Goal: Task Accomplishment & Management: Manage account settings

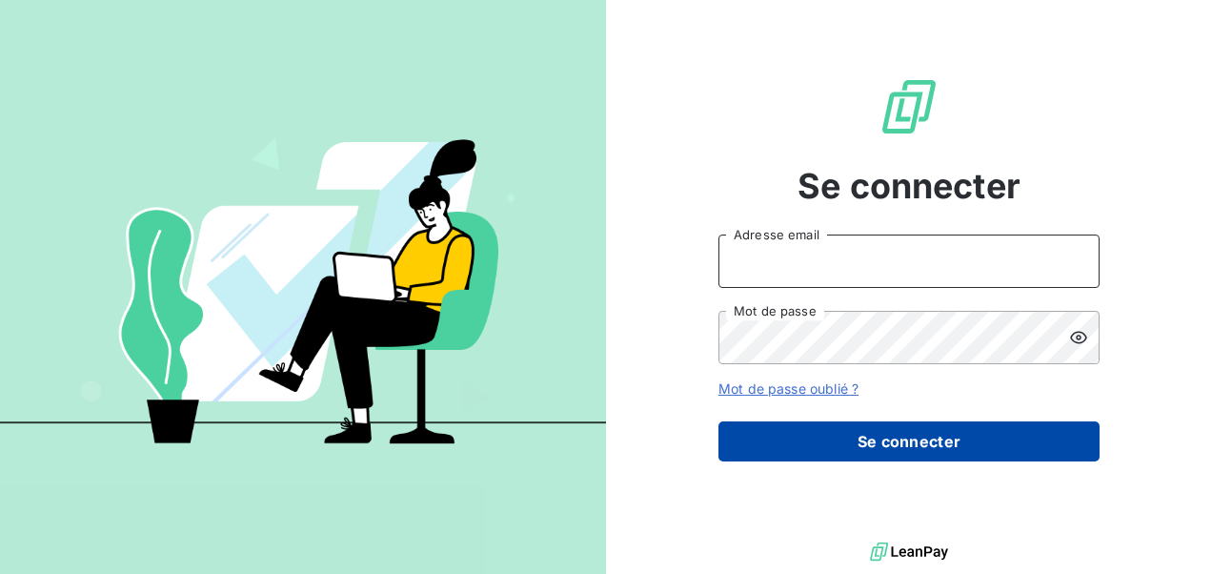
type input "[EMAIL_ADDRESS][DOMAIN_NAME]"
click at [872, 438] on button "Se connecter" at bounding box center [908, 441] width 381 height 40
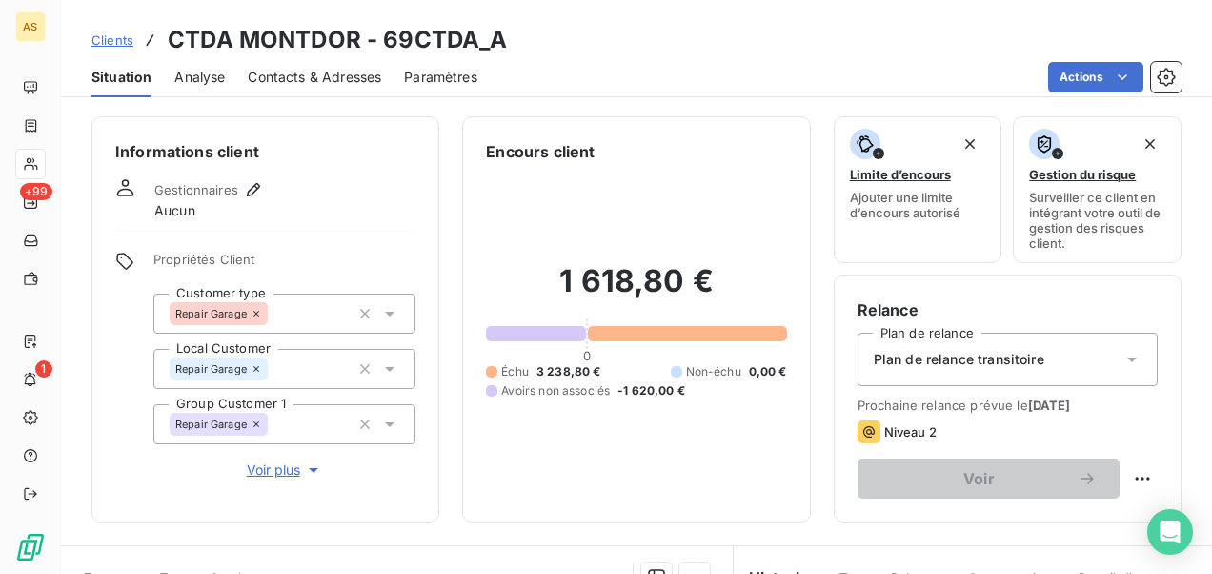
click at [120, 41] on span "Clients" at bounding box center [112, 39] width 42 height 15
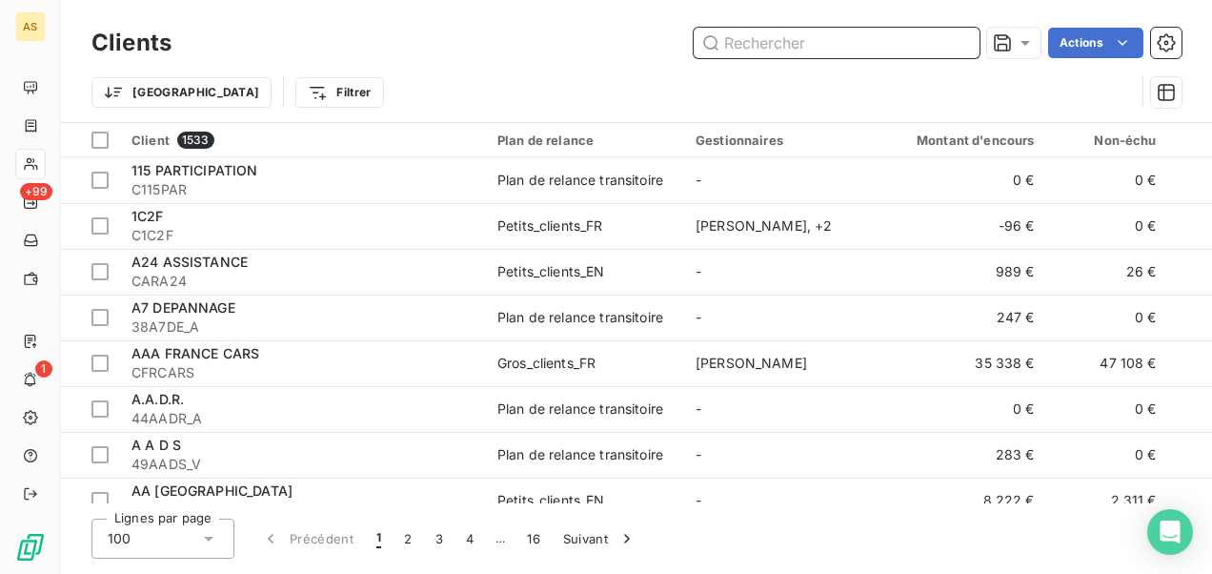
click at [707, 29] on input "text" at bounding box center [837, 43] width 286 height 30
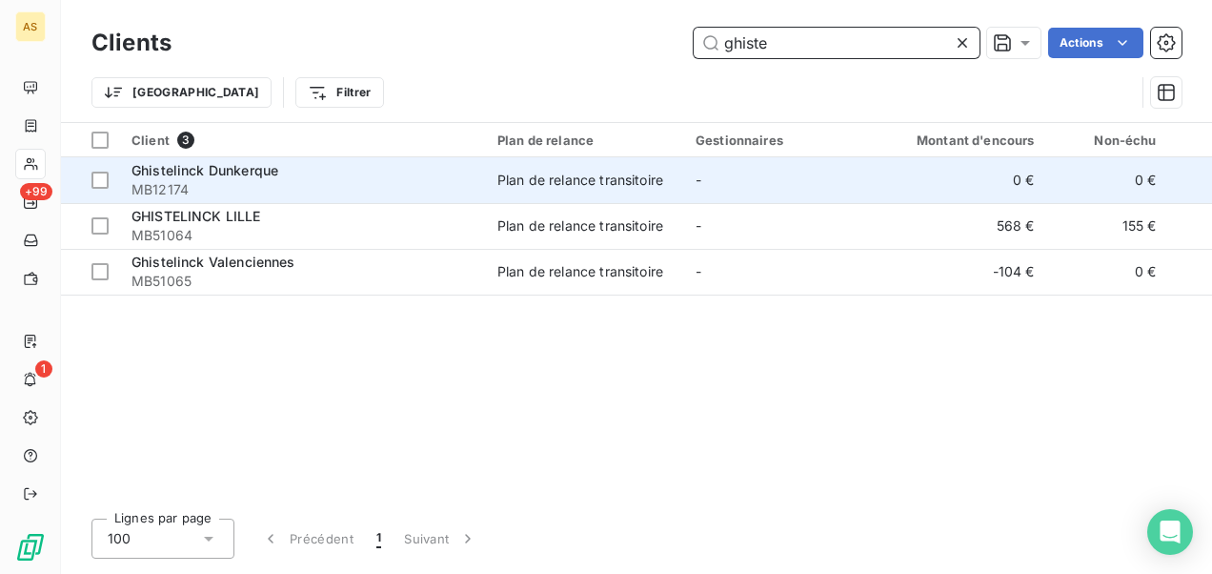
type input "ghiste"
click at [955, 160] on td "0 €" at bounding box center [964, 180] width 164 height 46
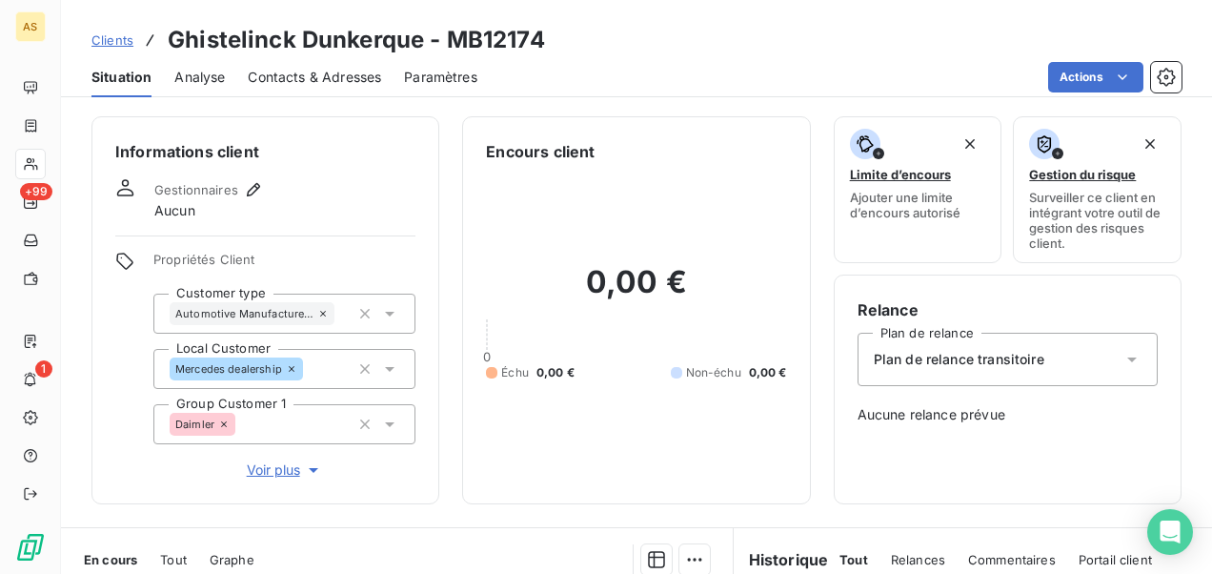
click at [322, 63] on div "Contacts & Adresses" at bounding box center [314, 77] width 133 height 40
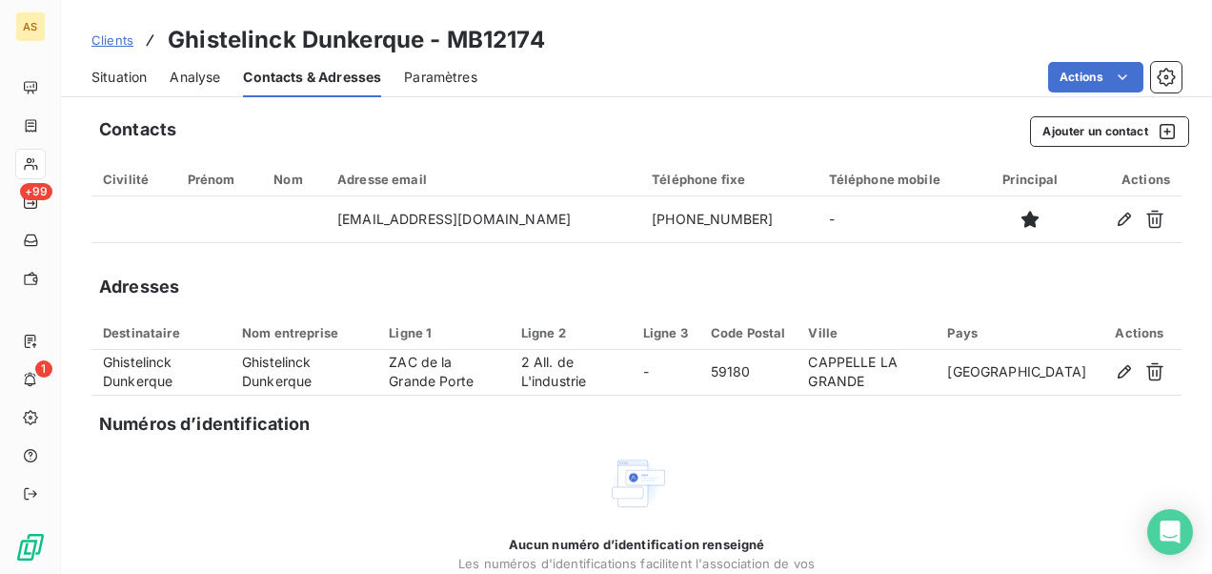
drag, startPoint x: 106, startPoint y: 42, endPoint x: 121, endPoint y: 54, distance: 19.6
click at [106, 42] on span "Clients" at bounding box center [112, 39] width 42 height 15
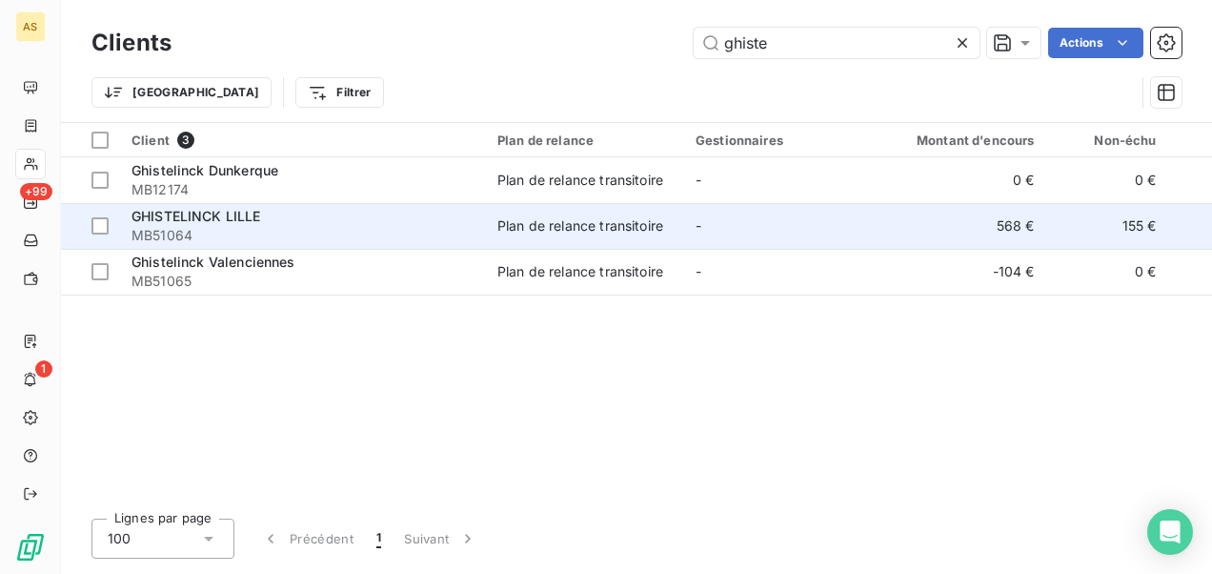
click at [989, 229] on td "568 €" at bounding box center [964, 226] width 164 height 46
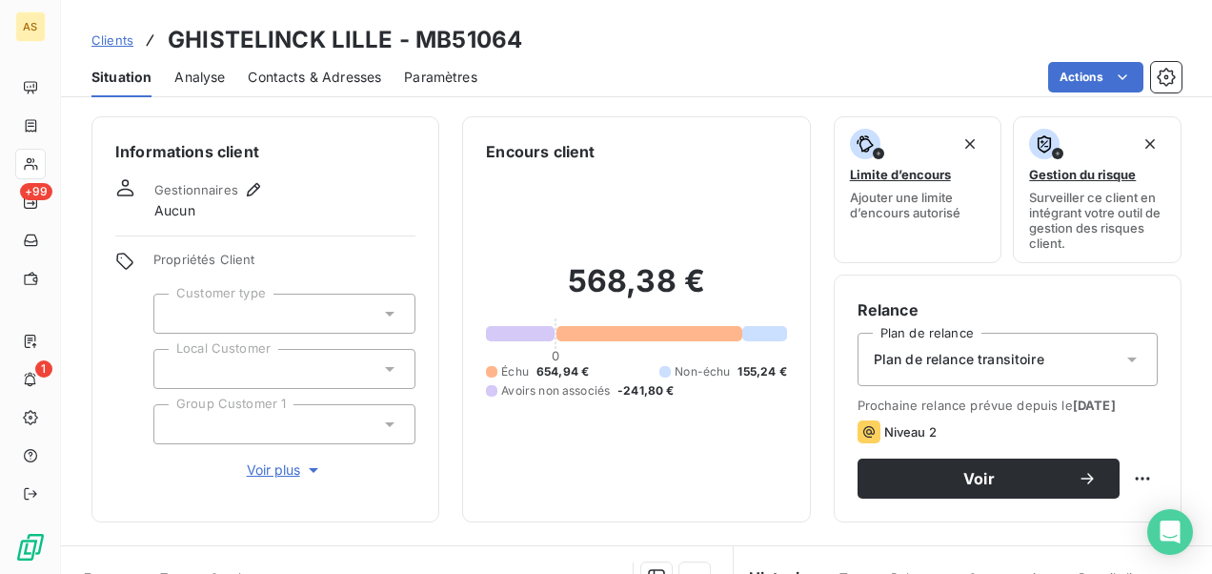
click at [326, 71] on span "Contacts & Adresses" at bounding box center [314, 77] width 133 height 19
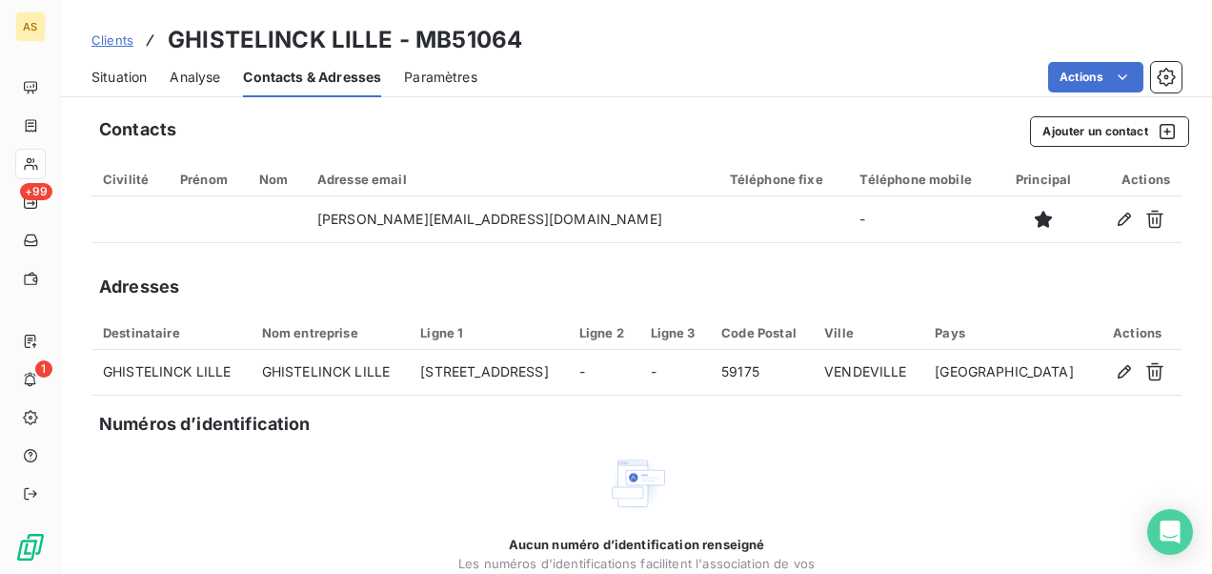
click at [97, 38] on span "Clients" at bounding box center [112, 39] width 42 height 15
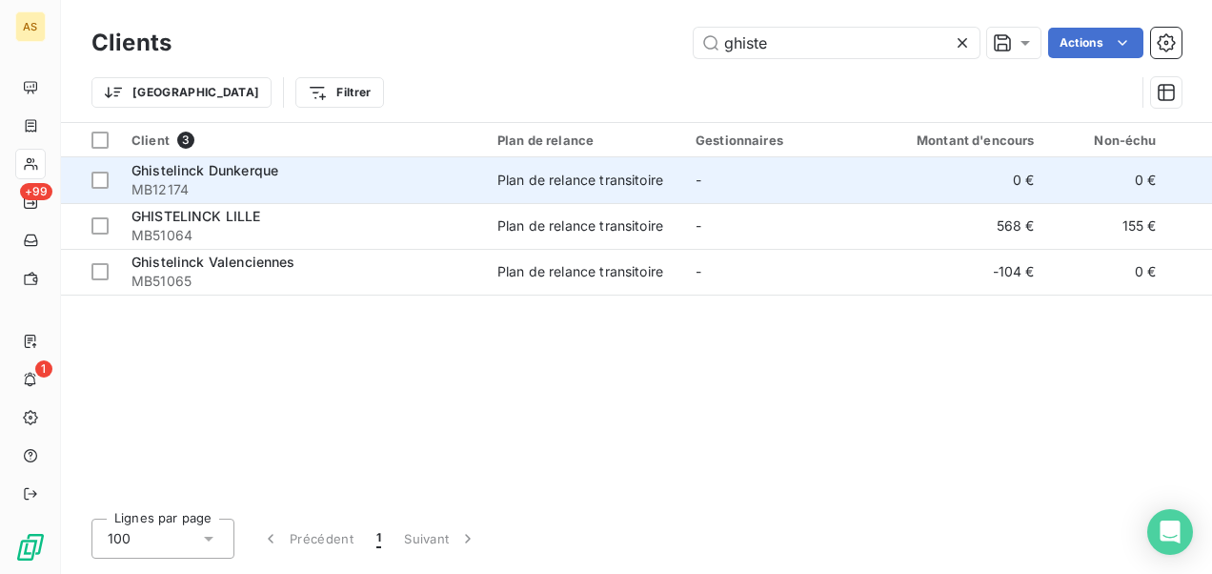
click at [660, 171] on div "Plan de relance transitoire" at bounding box center [580, 180] width 166 height 19
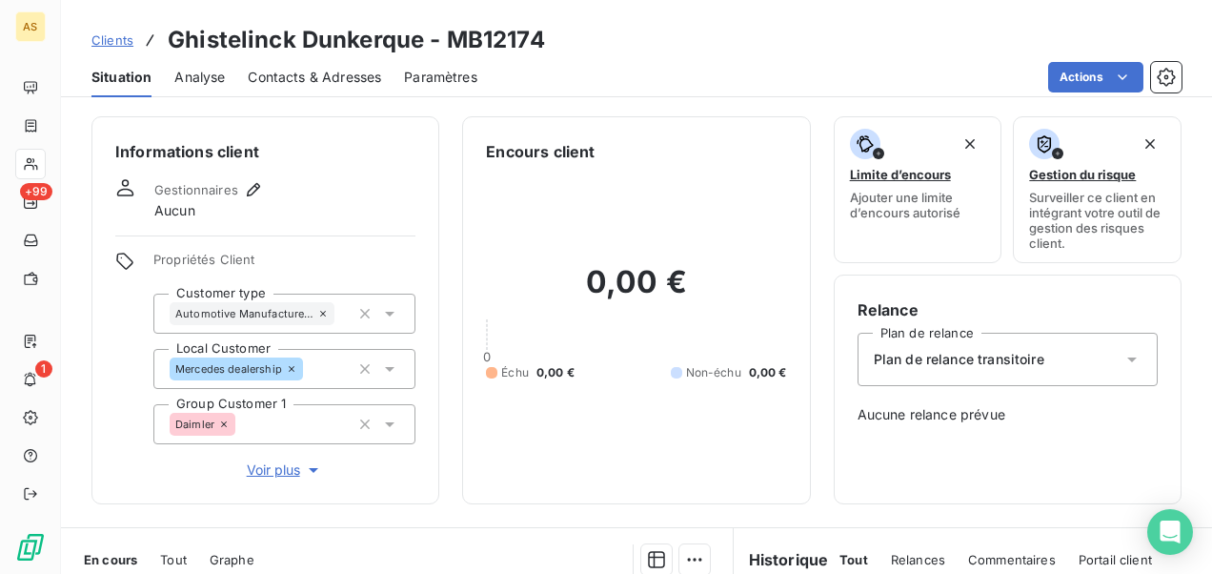
click at [311, 77] on span "Contacts & Adresses" at bounding box center [314, 77] width 133 height 19
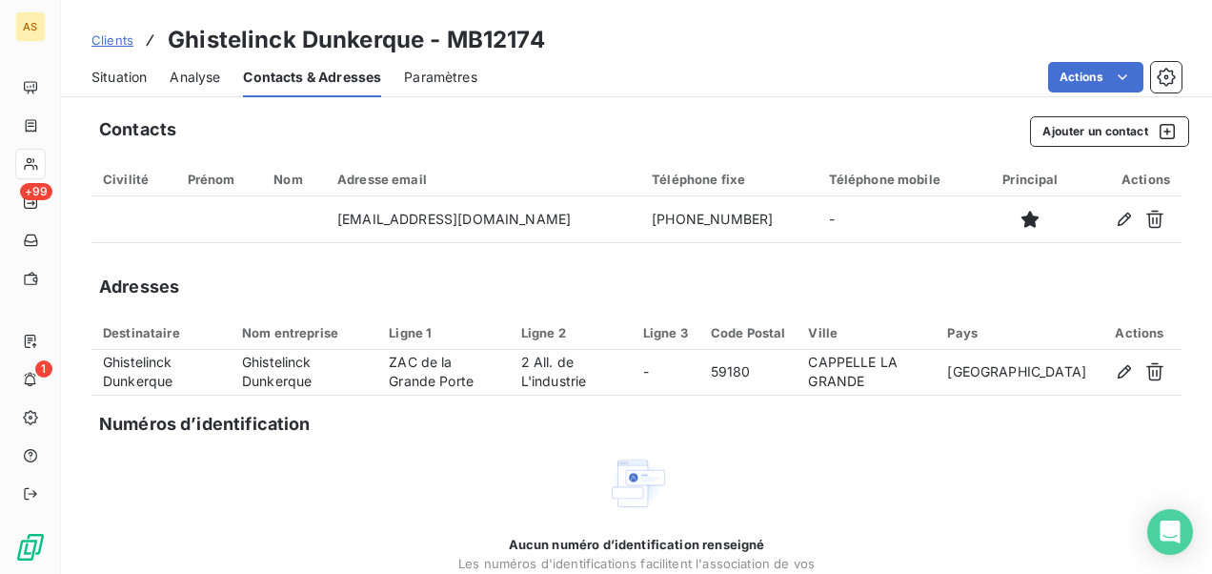
click at [117, 74] on span "Situation" at bounding box center [118, 77] width 55 height 19
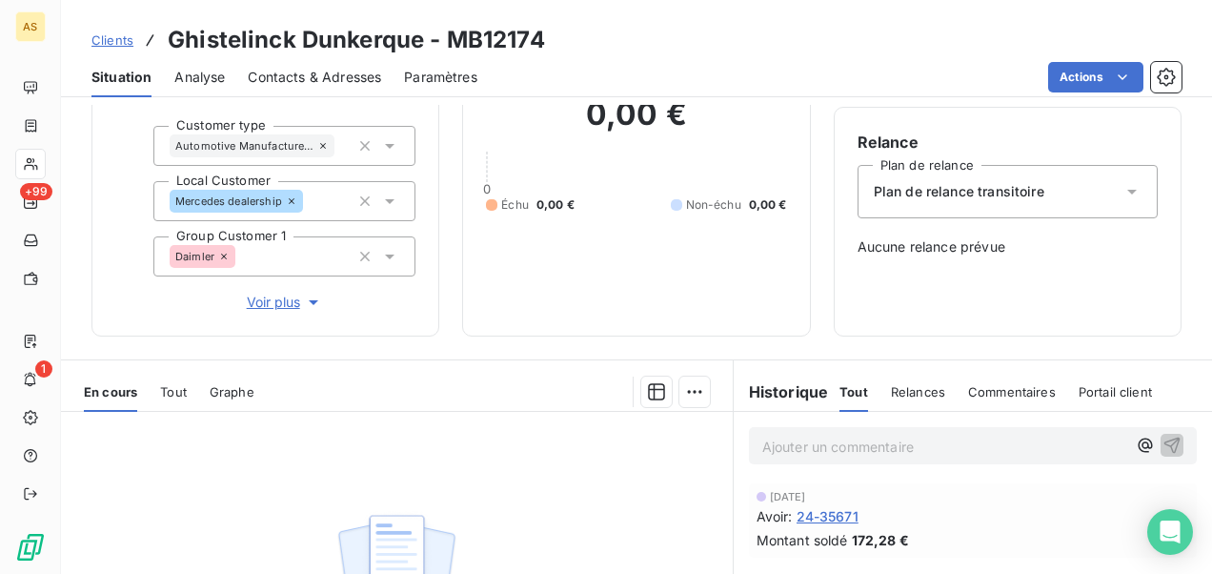
scroll to position [381, 0]
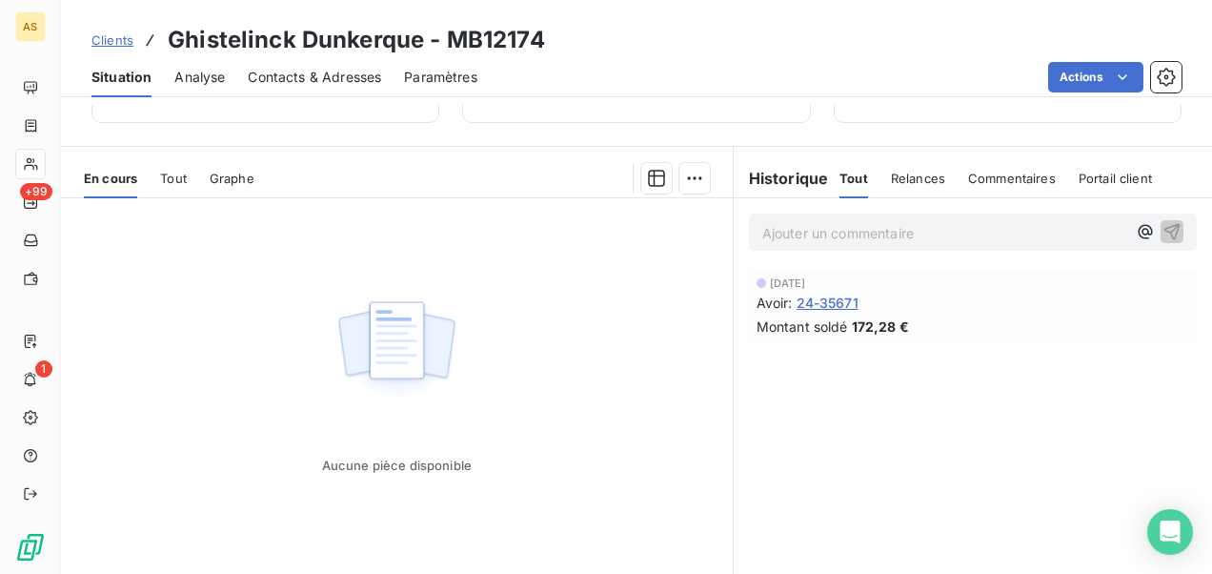
drag, startPoint x: 283, startPoint y: 67, endPoint x: 312, endPoint y: 76, distance: 30.1
click at [283, 68] on span "Contacts & Adresses" at bounding box center [314, 77] width 133 height 19
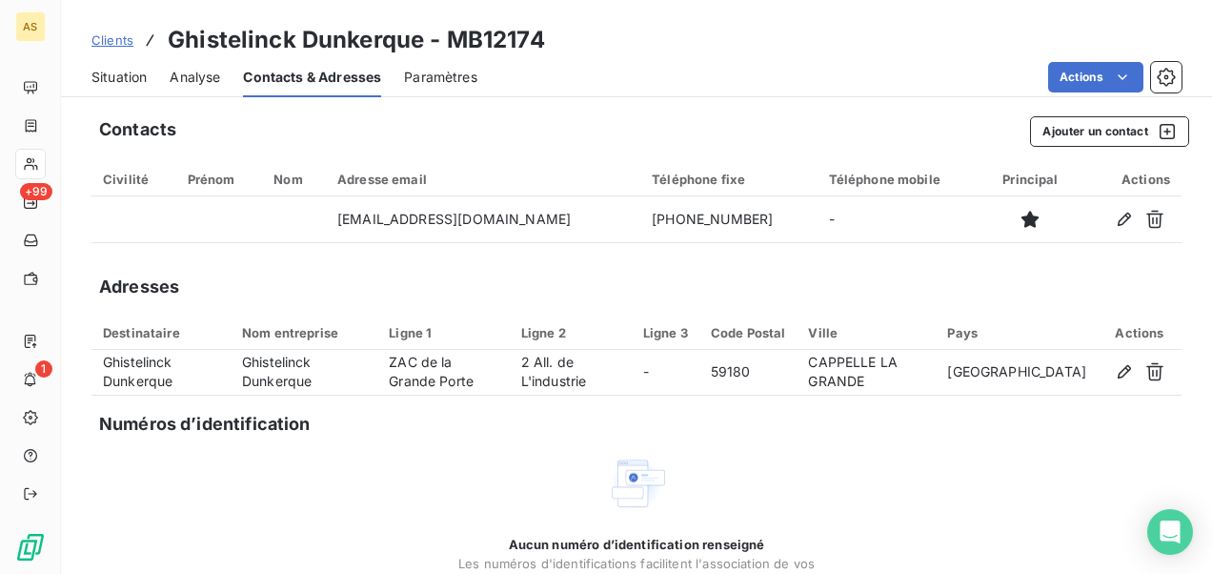
click at [112, 74] on span "Situation" at bounding box center [118, 77] width 55 height 19
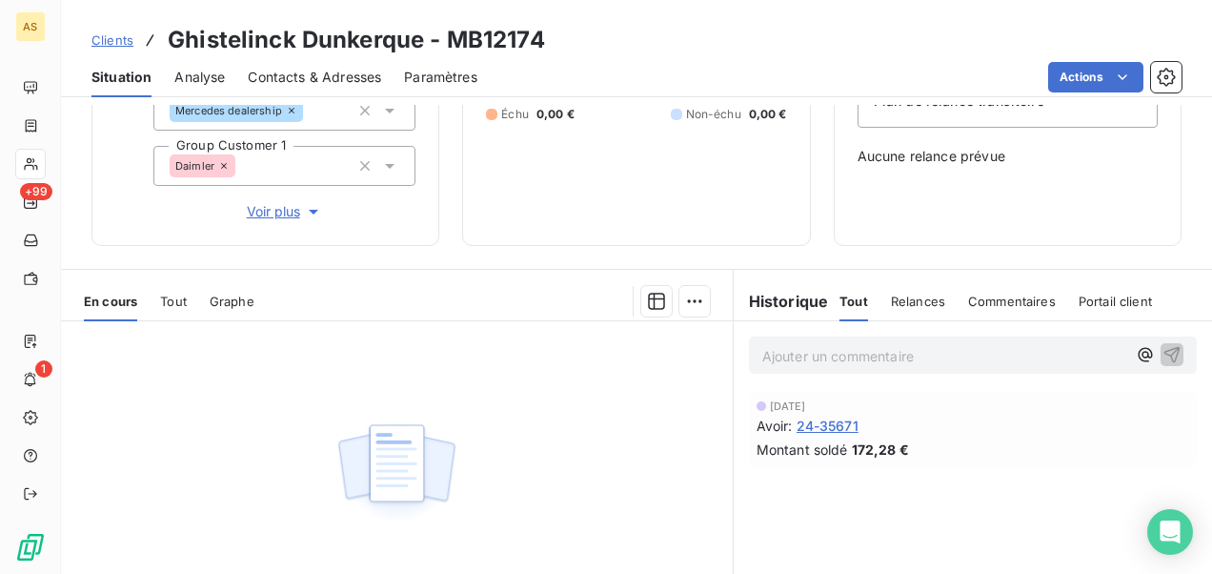
scroll to position [286, 0]
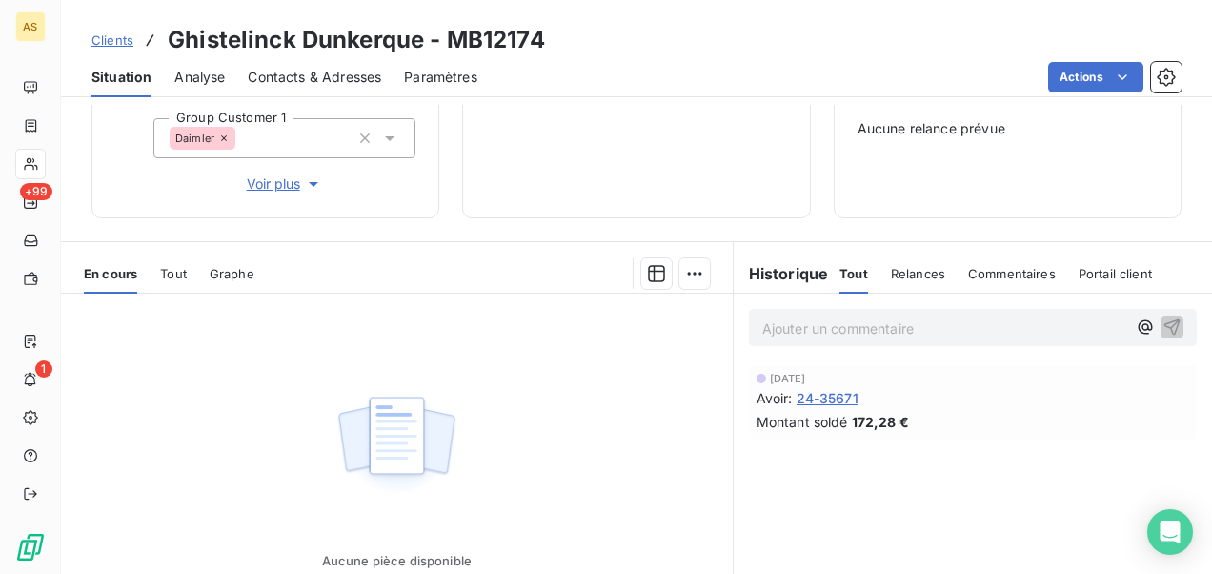
click at [122, 39] on span "Clients" at bounding box center [112, 39] width 42 height 15
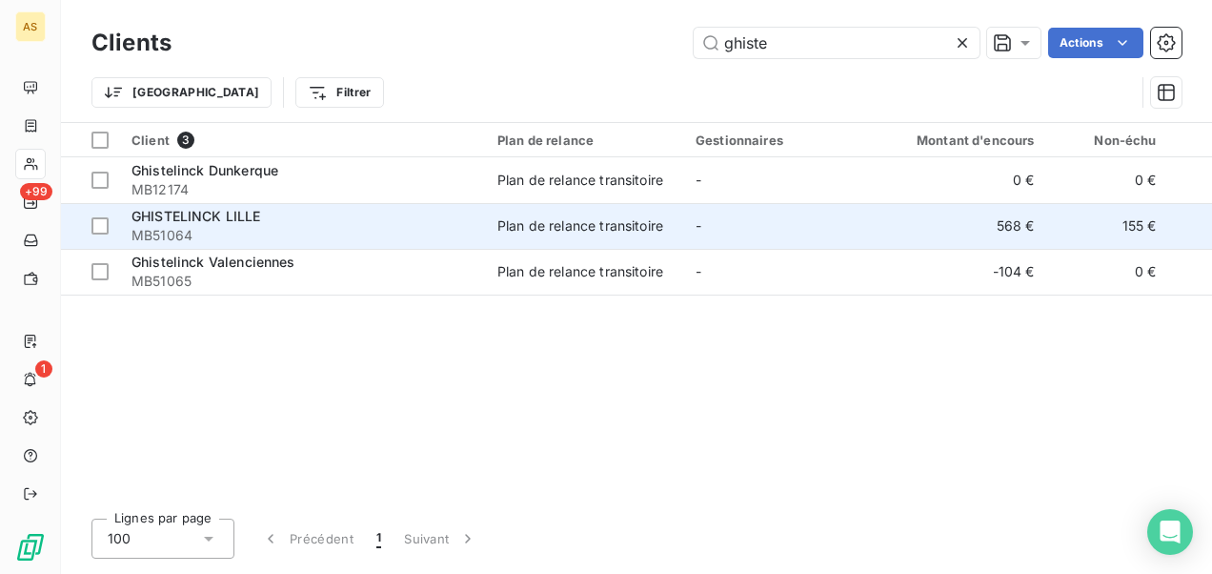
click at [520, 232] on div "Plan de relance transitoire" at bounding box center [580, 225] width 166 height 19
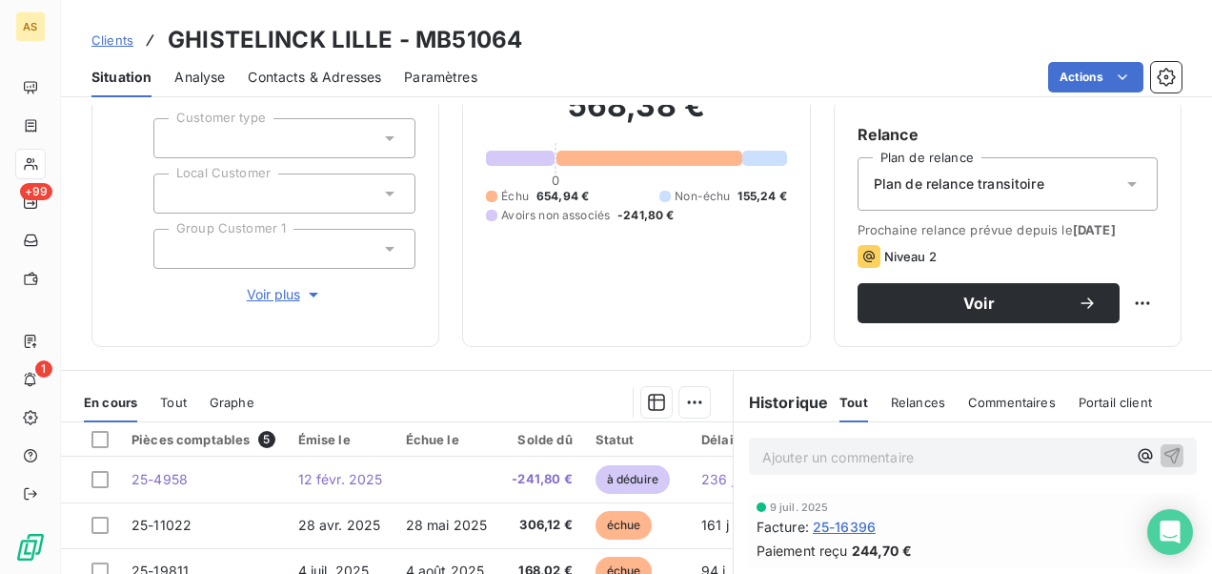
scroll to position [80, 0]
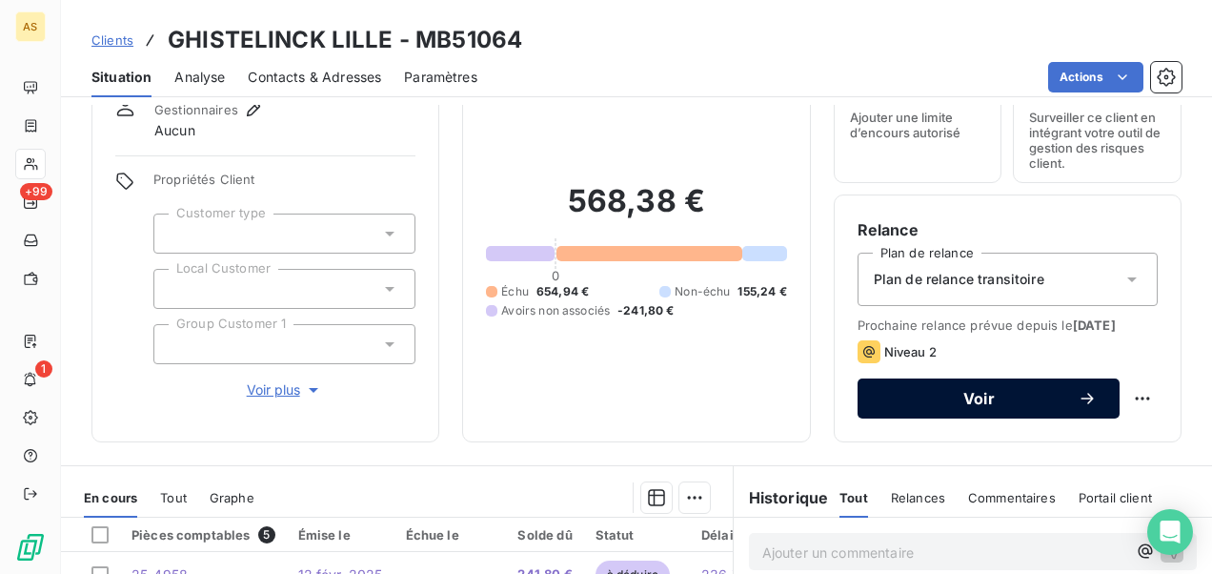
click at [961, 406] on span "Voir" at bounding box center [978, 398] width 197 height 15
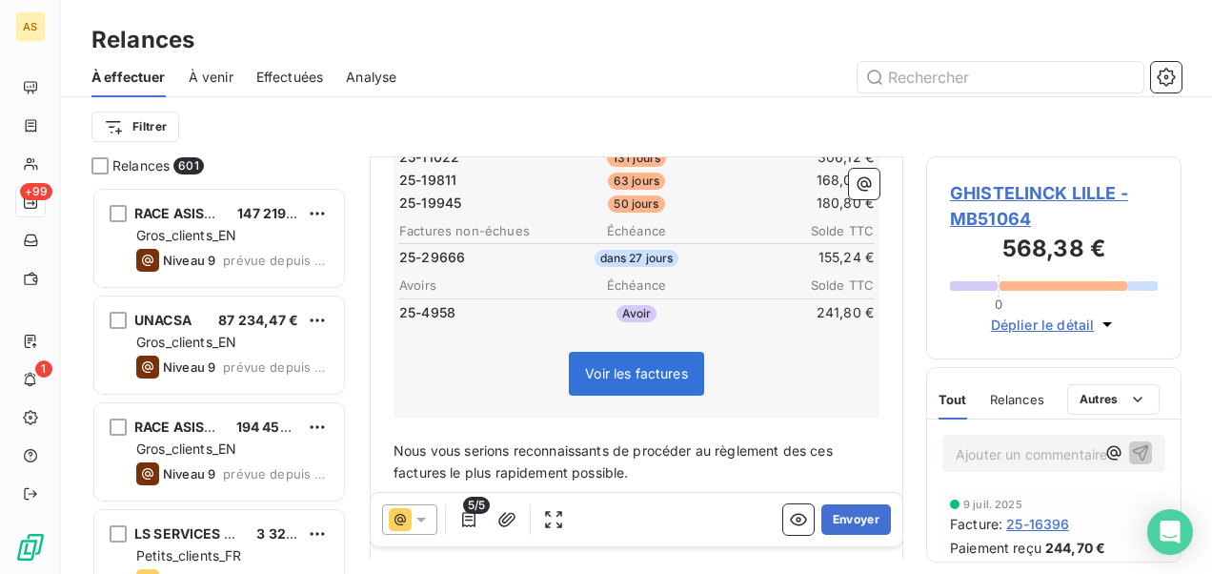
scroll to position [306, 0]
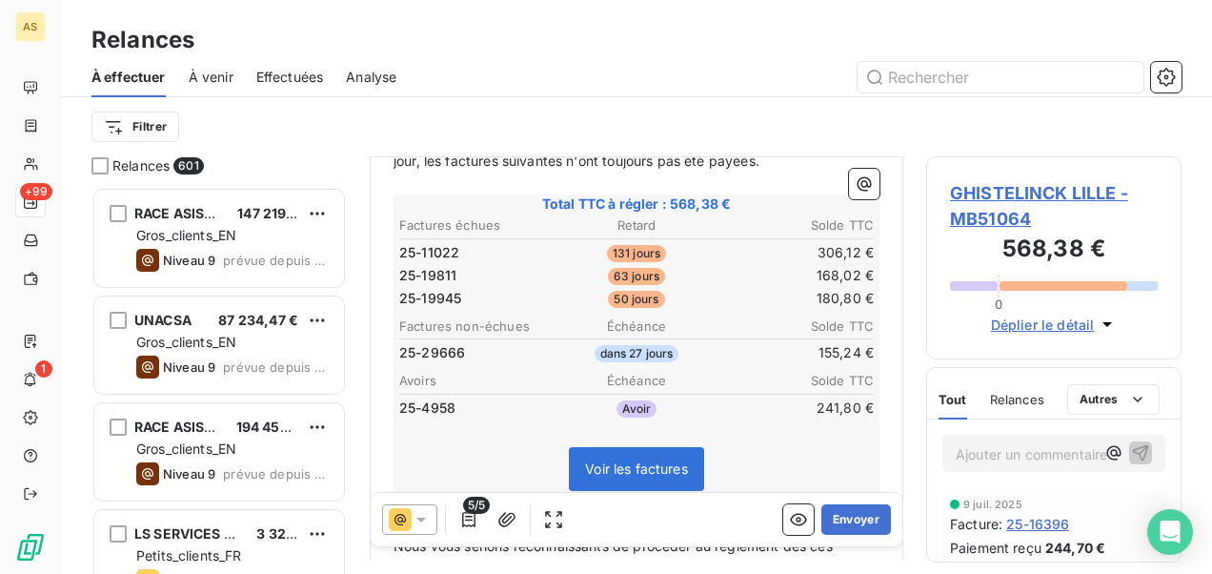
click at [978, 215] on span "GHISTELINCK LILLE - MB51064" at bounding box center [1054, 205] width 208 height 51
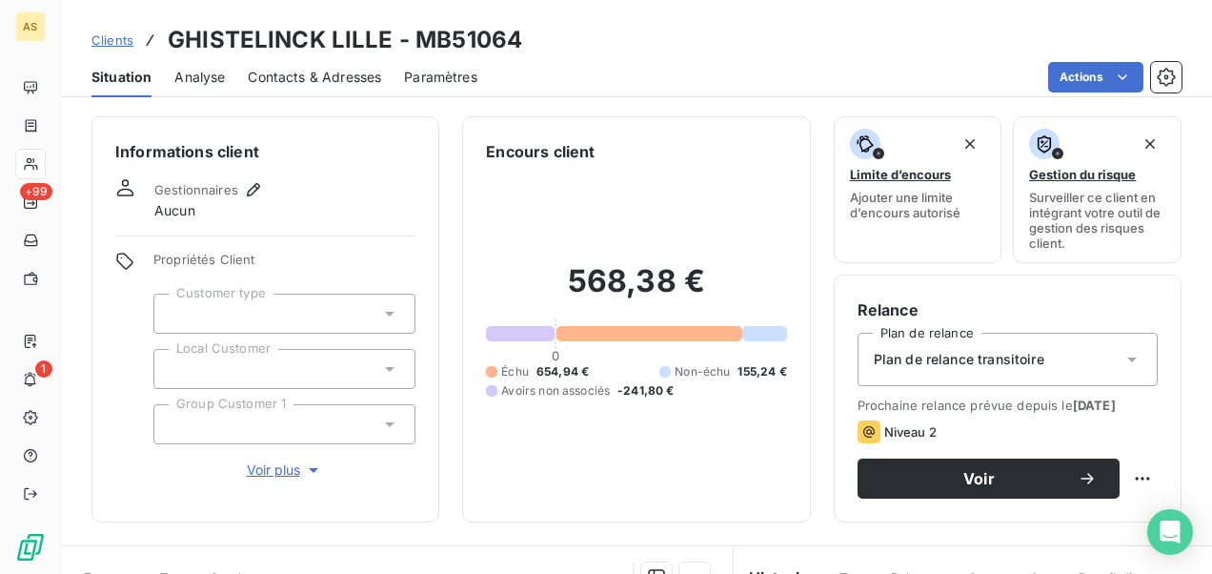
drag, startPoint x: 106, startPoint y: 40, endPoint x: 143, endPoint y: 40, distance: 37.2
click at [106, 40] on span "Clients" at bounding box center [112, 39] width 42 height 15
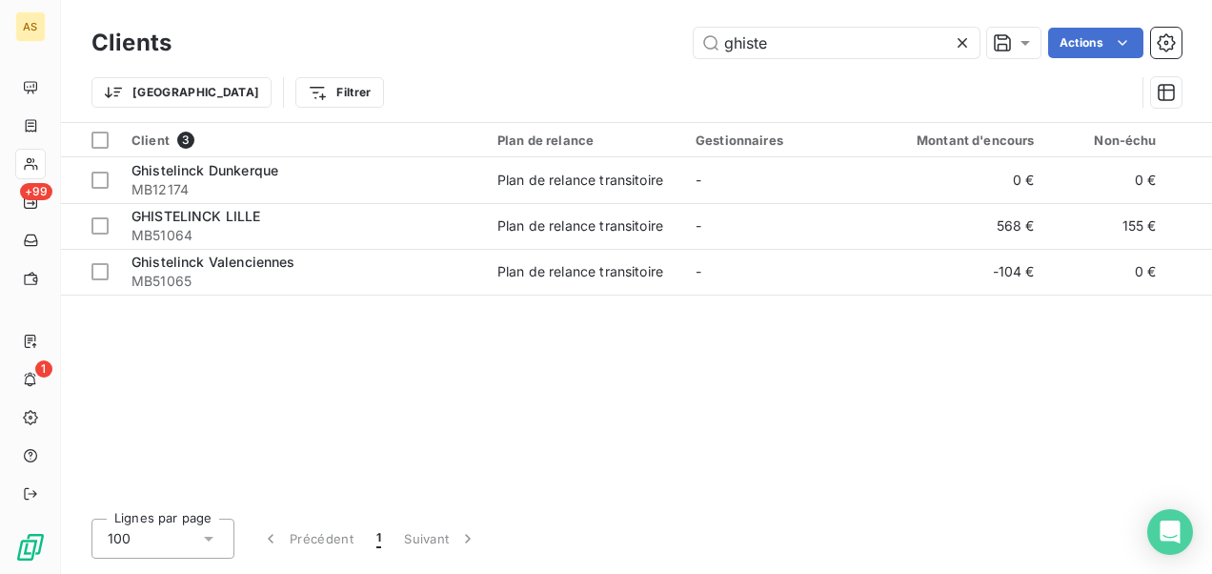
drag, startPoint x: 777, startPoint y: 42, endPoint x: 643, endPoint y: 59, distance: 134.5
click at [643, 59] on div "Clients ghiste Actions" at bounding box center [636, 43] width 1090 height 40
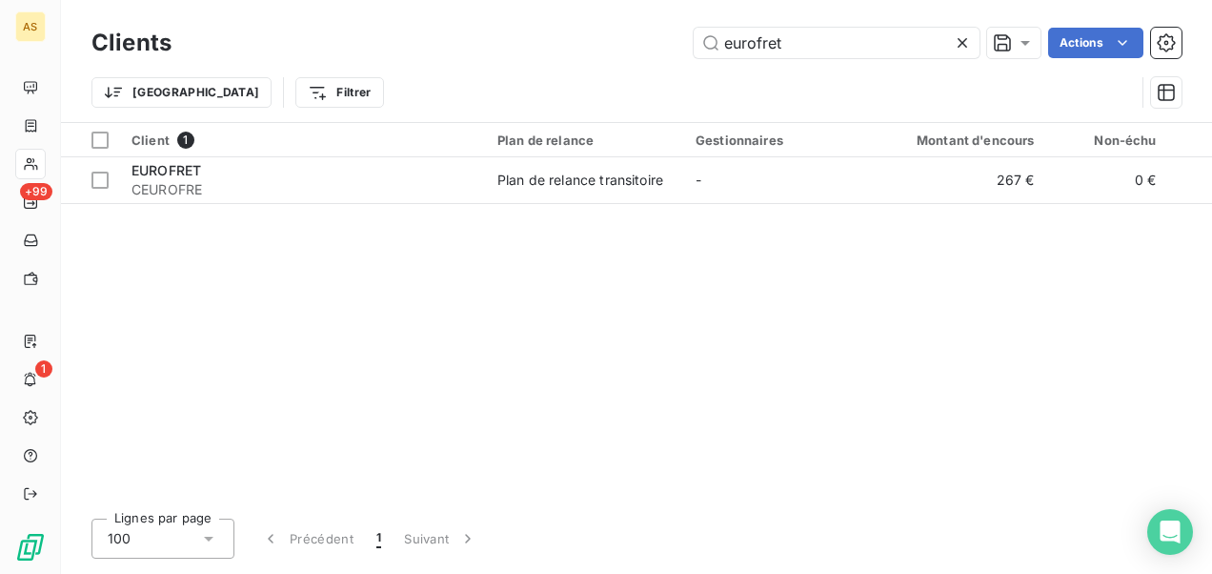
type input "eurofret"
click at [625, 205] on div "Client 1 Plan de relance Gestionnaires Montant d'encours Non-échu Échu Limite d…" at bounding box center [636, 313] width 1151 height 380
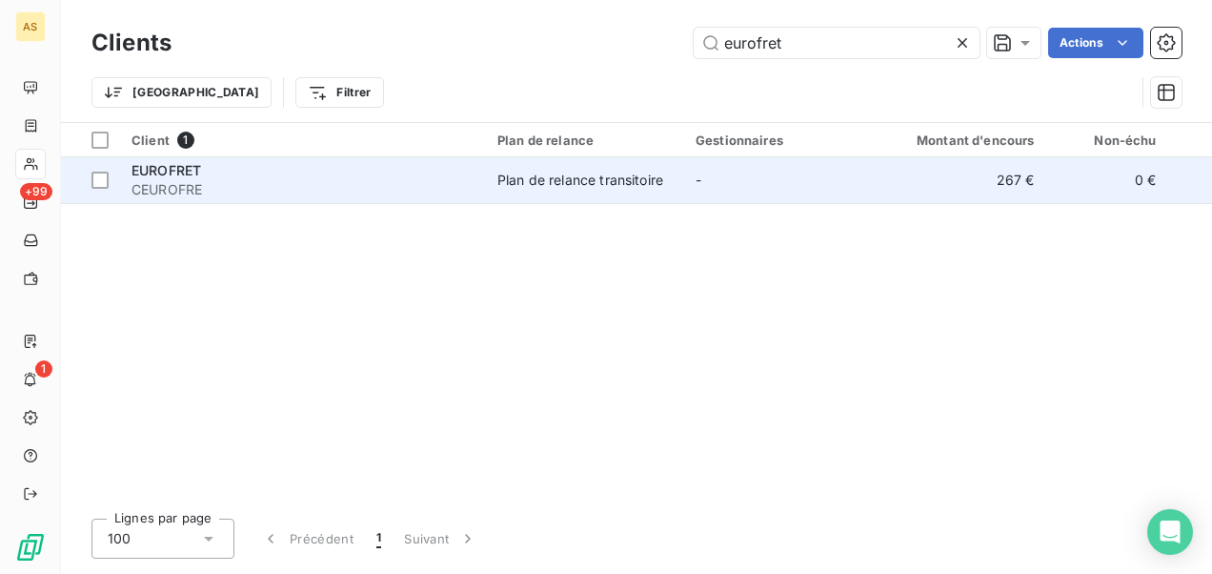
click at [623, 182] on div "Plan de relance transitoire" at bounding box center [580, 180] width 166 height 19
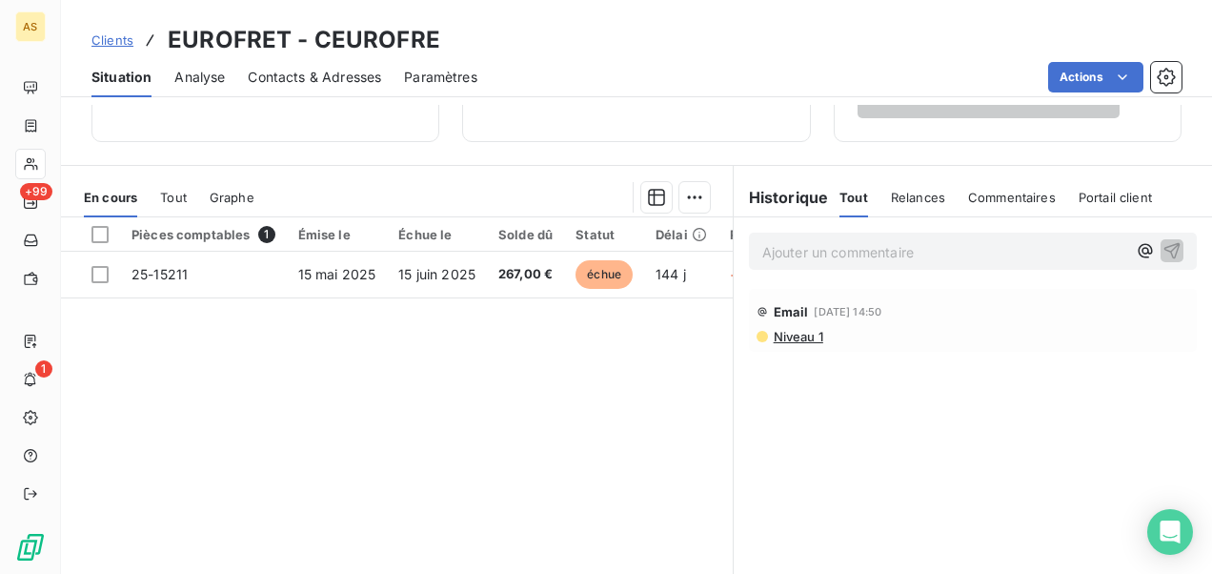
scroll to position [351, 0]
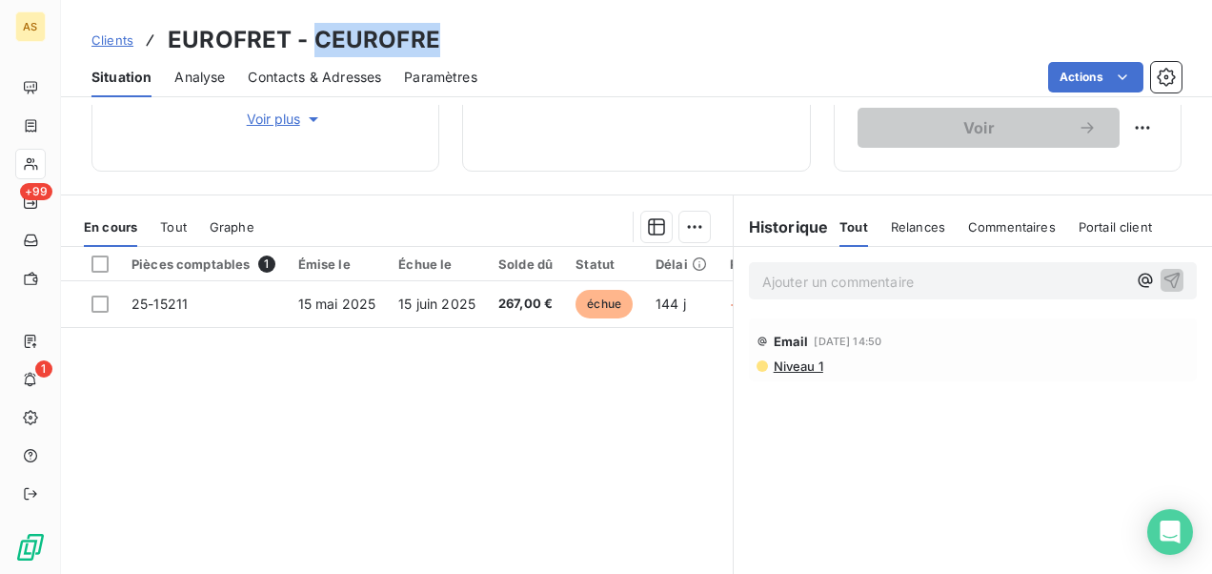
drag, startPoint x: 448, startPoint y: 29, endPoint x: 316, endPoint y: 33, distance: 131.6
click at [316, 33] on div "Clients EUROFRET - CEUROFRE" at bounding box center [636, 40] width 1151 height 34
copy h3 "CEUROFRE"
click at [118, 38] on span "Clients" at bounding box center [112, 39] width 42 height 15
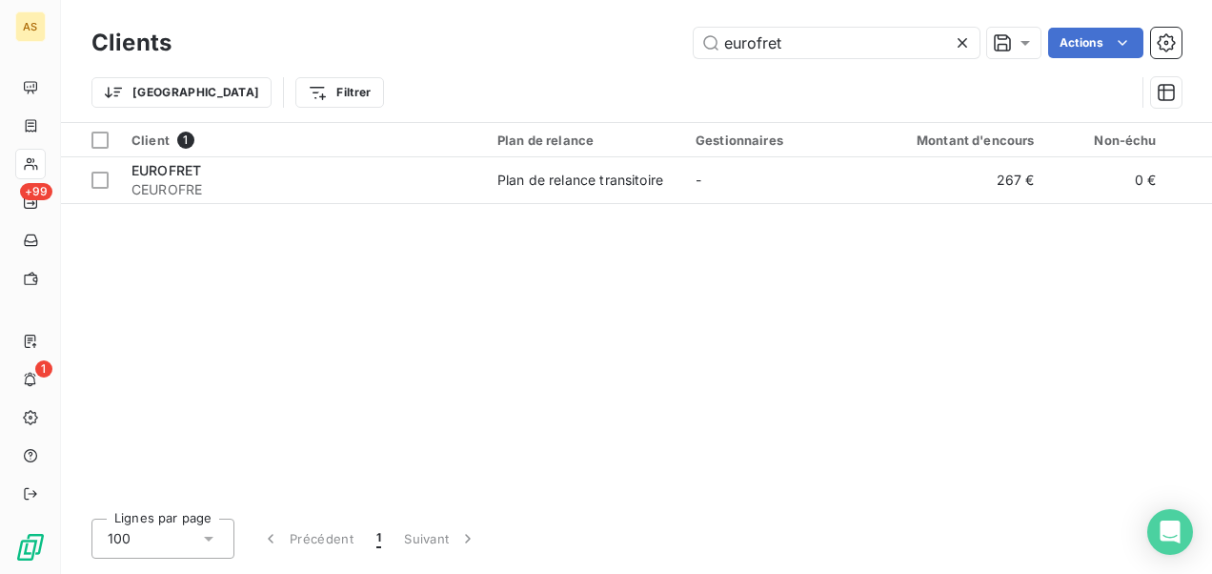
drag, startPoint x: 799, startPoint y: 43, endPoint x: 612, endPoint y: 27, distance: 188.4
click at [612, 27] on div "Clients eurofret Actions" at bounding box center [636, 43] width 1090 height 40
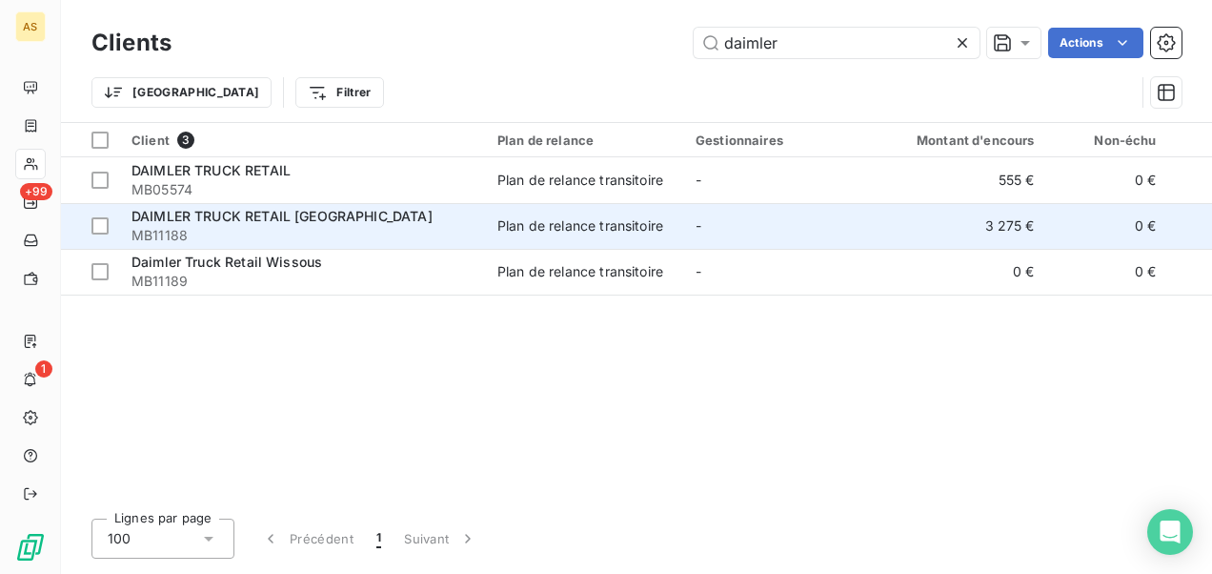
type input "daimler"
click at [463, 230] on span "MB11188" at bounding box center [302, 235] width 343 height 19
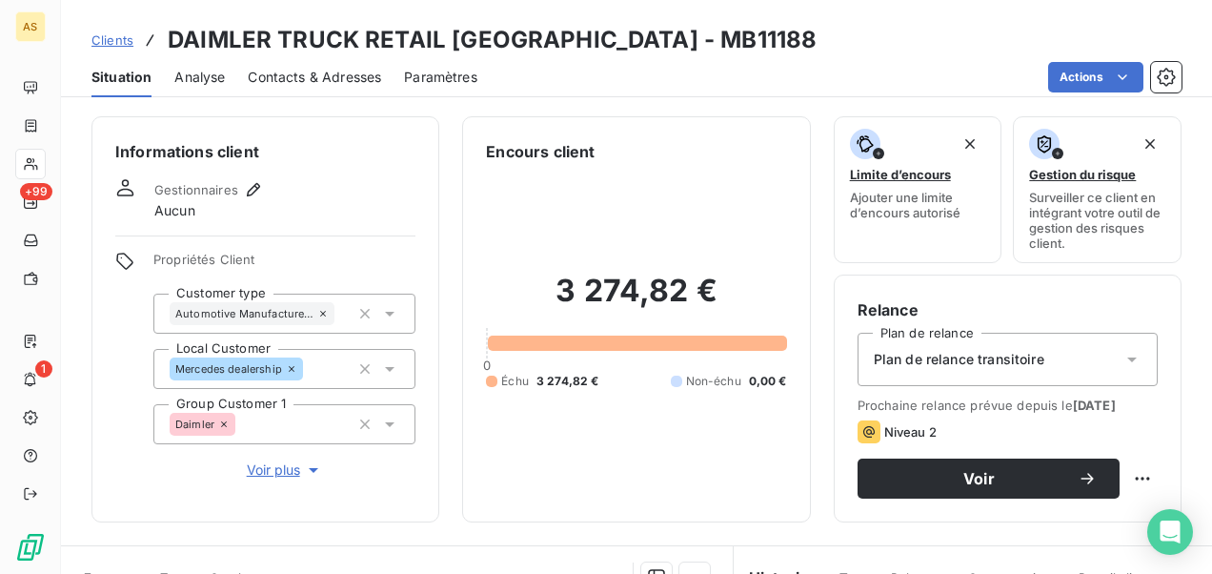
click at [131, 50] on div "Clients DAIMLER TRUCK RETAIL [GEOGRAPHIC_DATA] - MB11188" at bounding box center [453, 40] width 725 height 34
click at [126, 33] on span "Clients" at bounding box center [112, 39] width 42 height 15
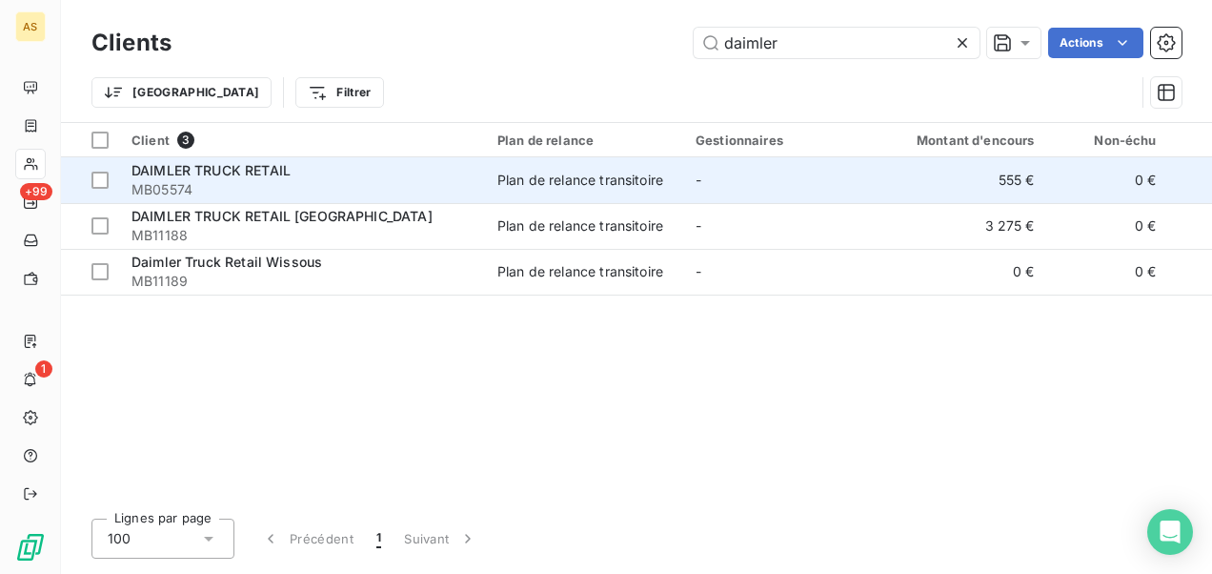
click at [347, 180] on span "MB05574" at bounding box center [302, 189] width 343 height 19
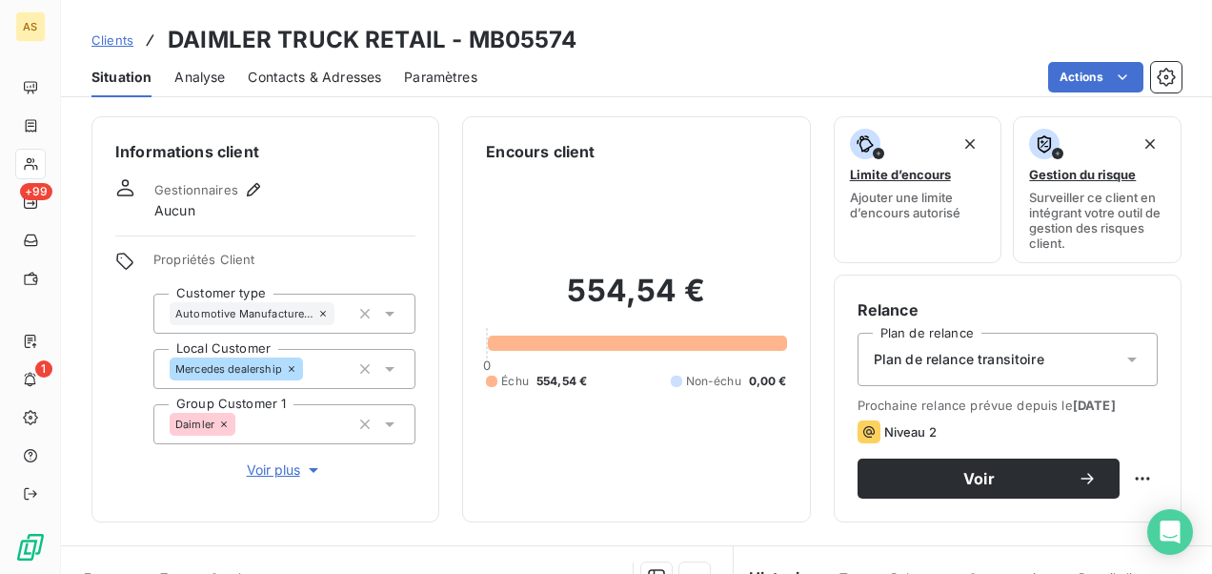
click at [119, 58] on div "Situation" at bounding box center [121, 77] width 60 height 40
click at [111, 35] on span "Clients" at bounding box center [112, 39] width 42 height 15
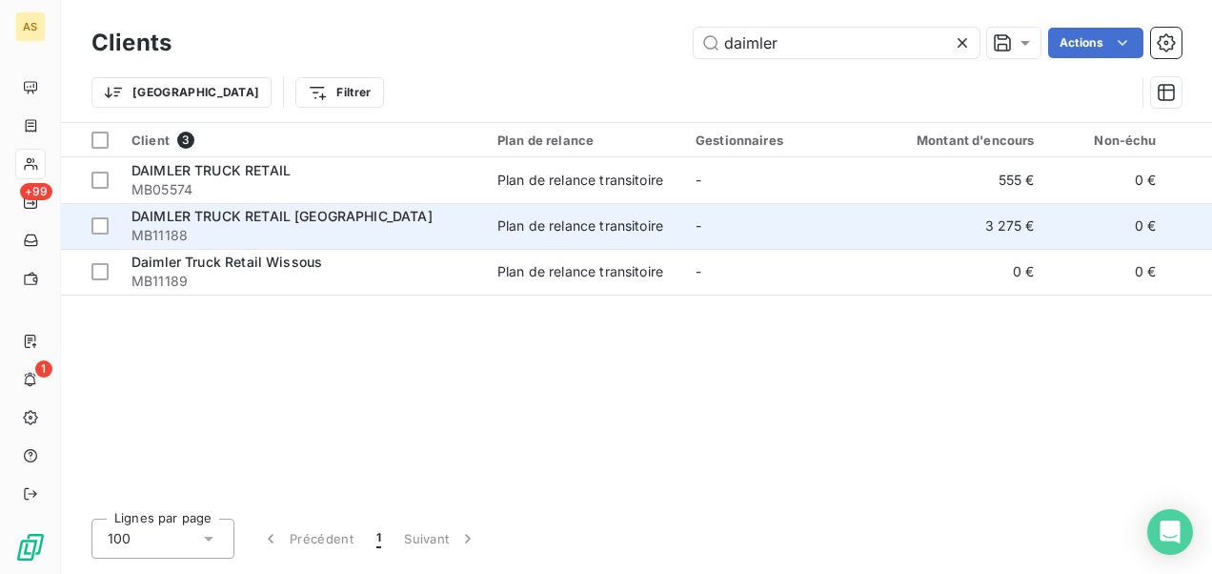
click at [370, 235] on span "MB11188" at bounding box center [302, 235] width 343 height 19
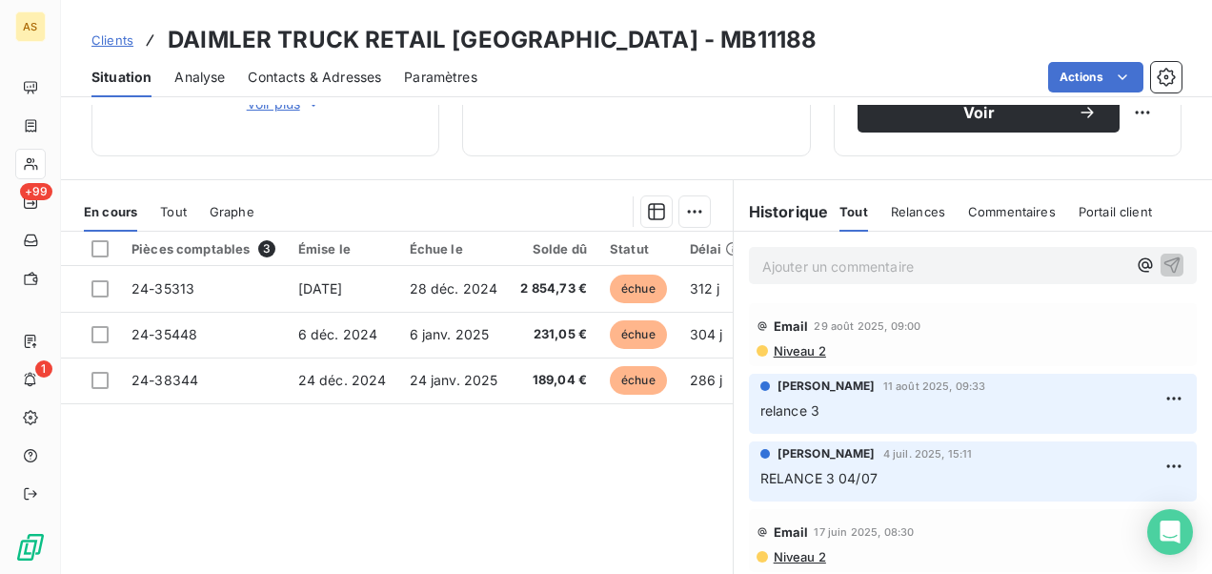
scroll to position [271, 0]
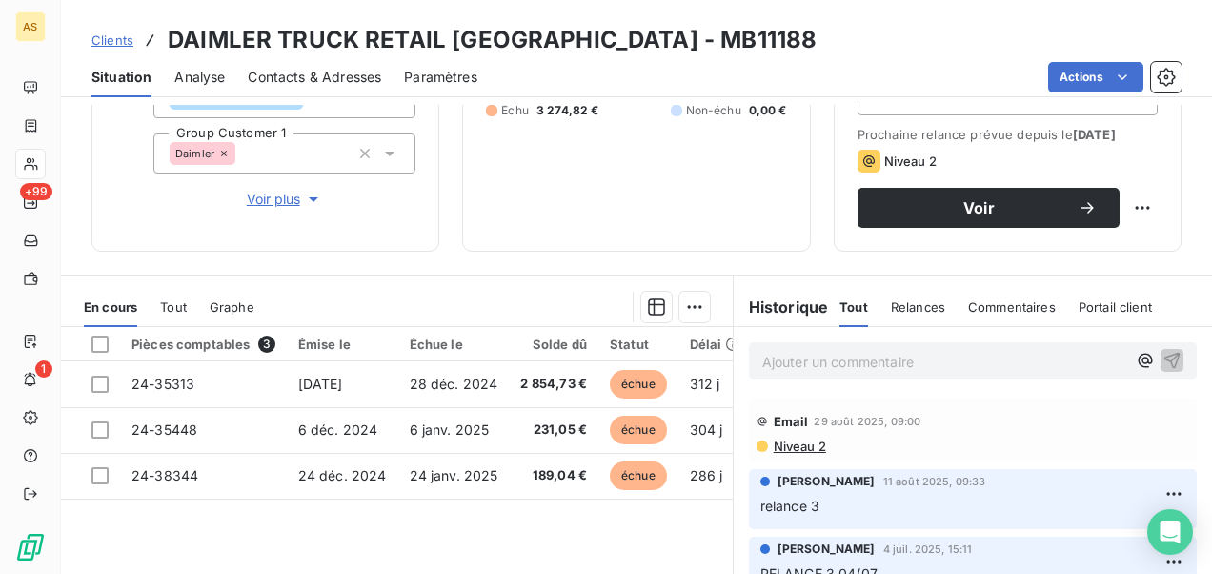
click at [115, 38] on span "Clients" at bounding box center [112, 39] width 42 height 15
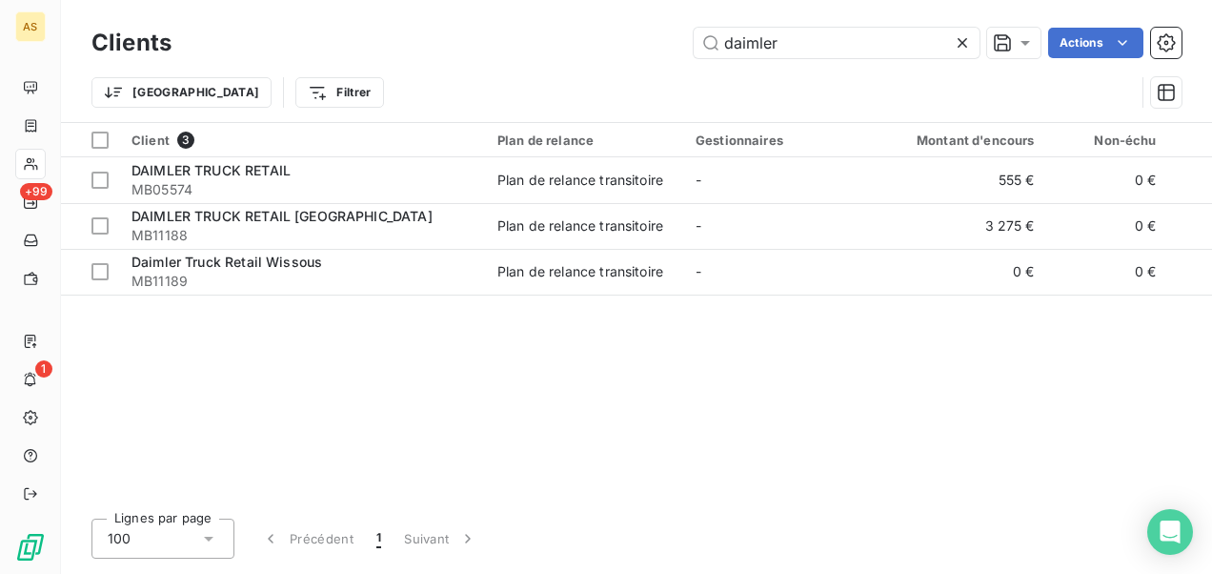
drag, startPoint x: 819, startPoint y: 45, endPoint x: 572, endPoint y: 55, distance: 247.9
click at [614, 62] on div "Clients daimler Actions" at bounding box center [636, 43] width 1090 height 40
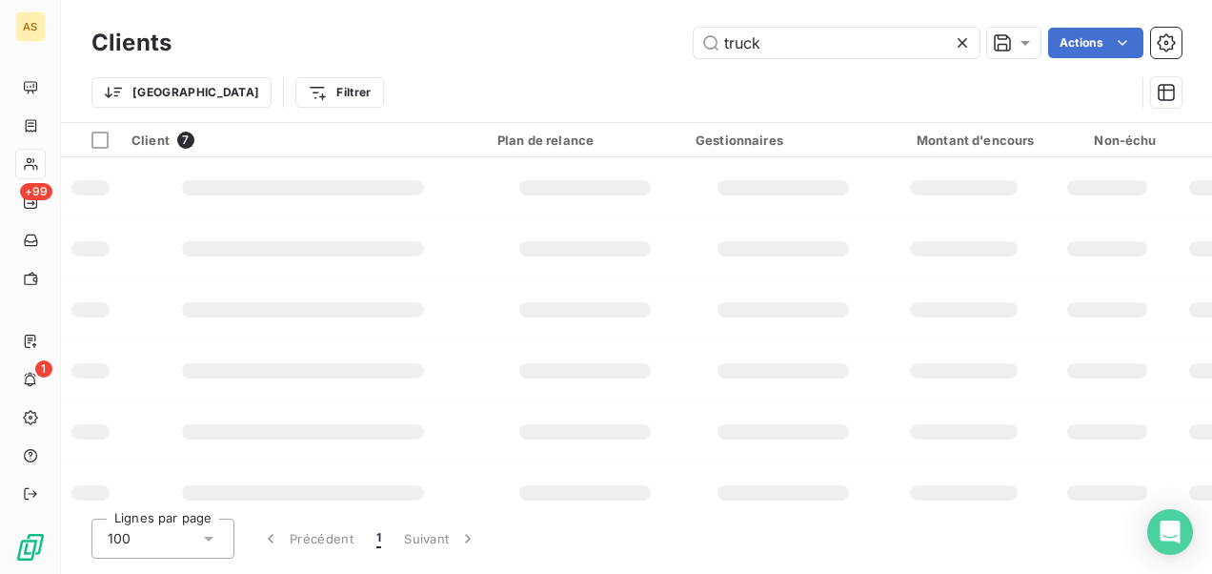
type input "truck"
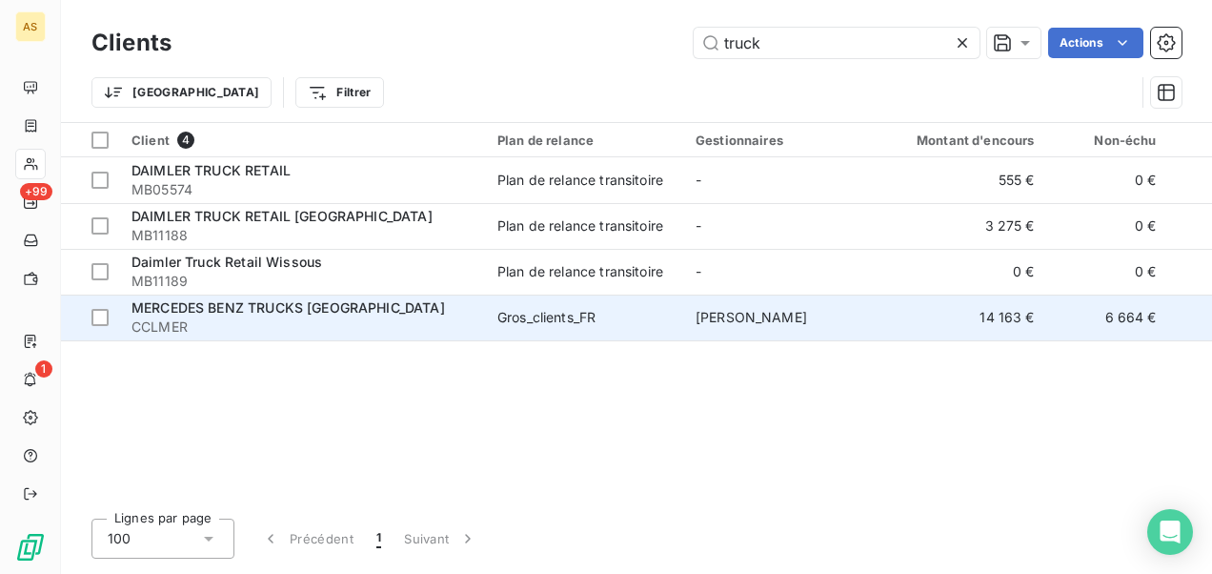
click at [613, 319] on span "Gros_clients_FR" at bounding box center [584, 317] width 175 height 19
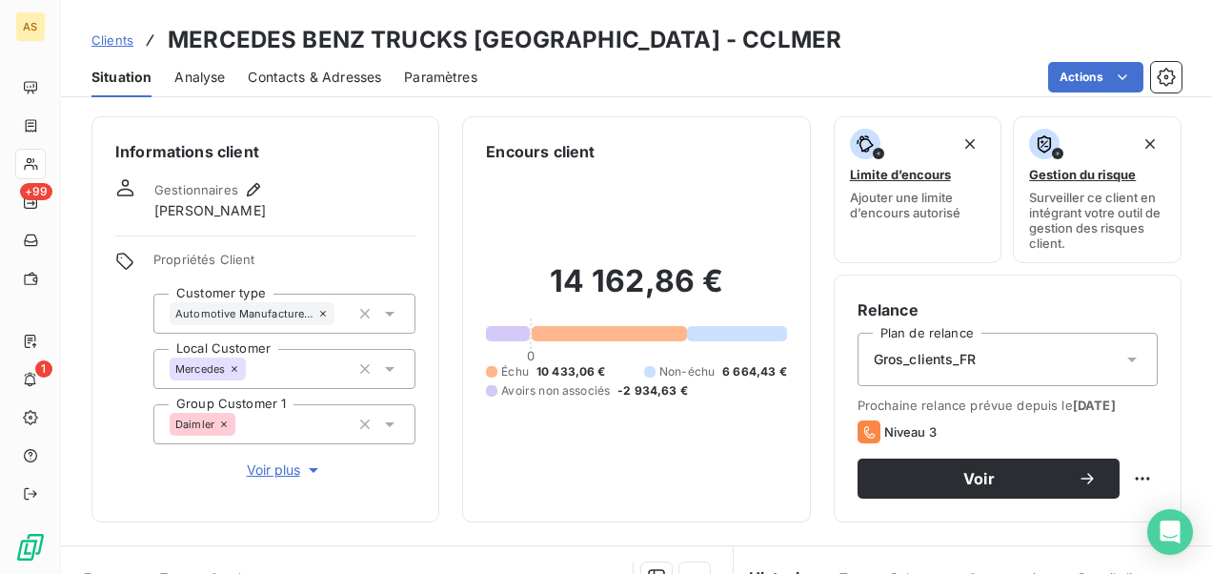
click at [105, 37] on span "Clients" at bounding box center [112, 39] width 42 height 15
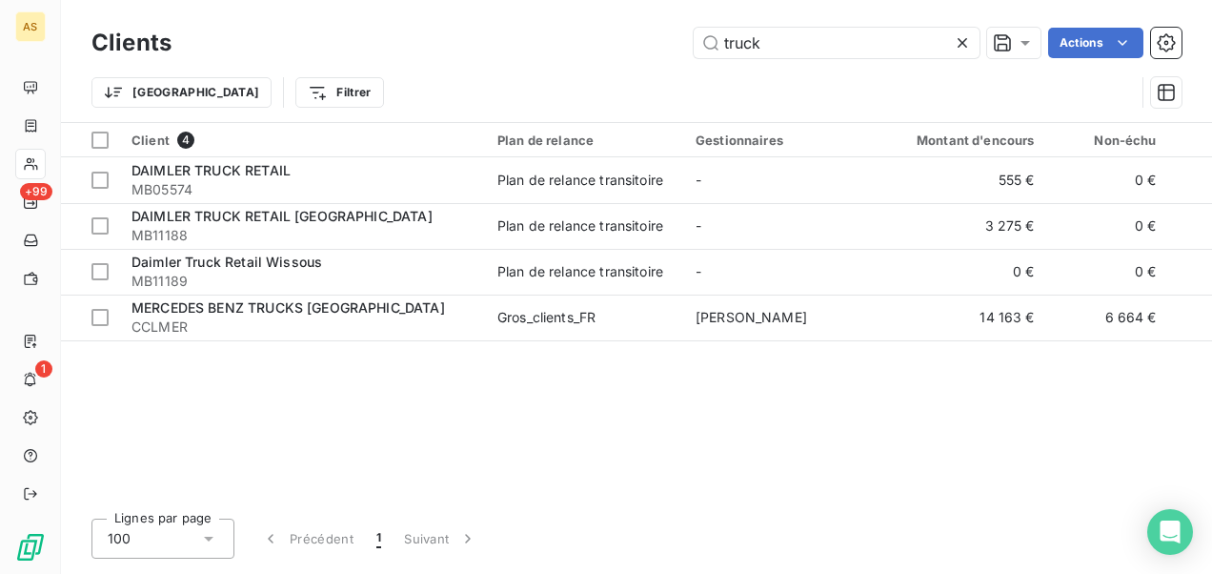
drag, startPoint x: 791, startPoint y: 55, endPoint x: 629, endPoint y: 40, distance: 162.7
click at [635, 40] on div "truck Actions" at bounding box center [687, 43] width 987 height 30
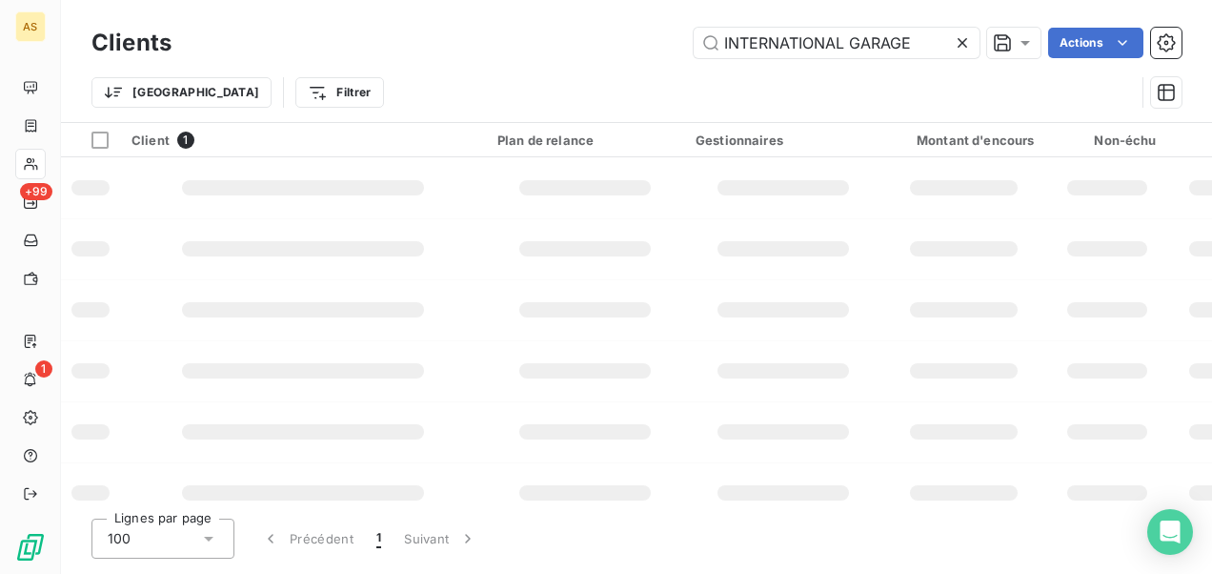
type input "INTERNATIONAL GARAGE"
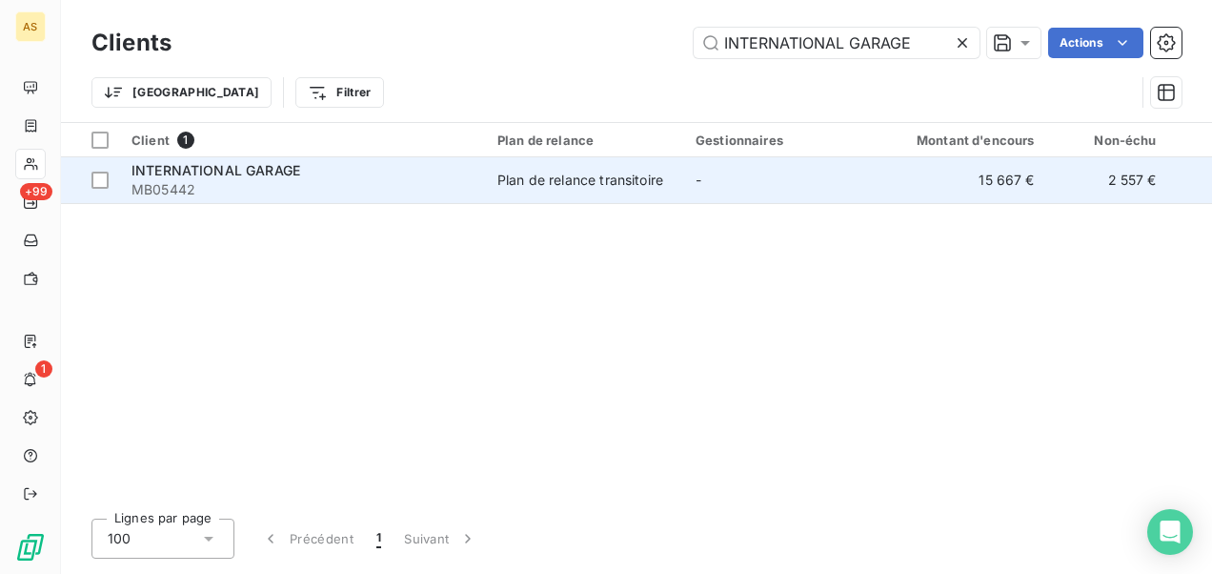
click at [591, 183] on div "Plan de relance transitoire" at bounding box center [580, 180] width 166 height 19
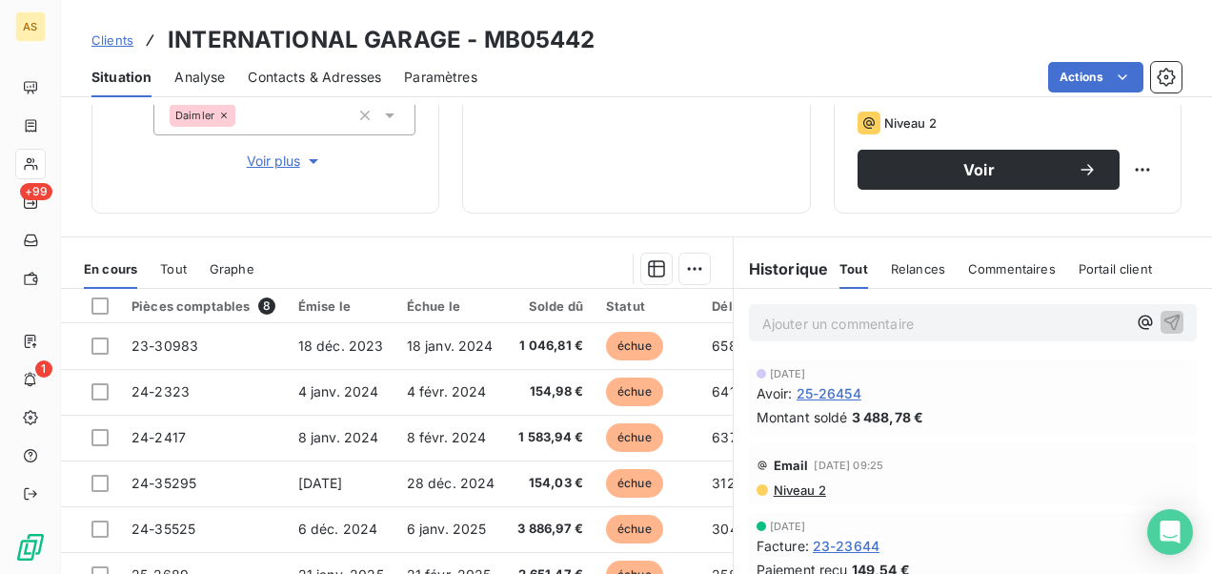
scroll to position [175, 0]
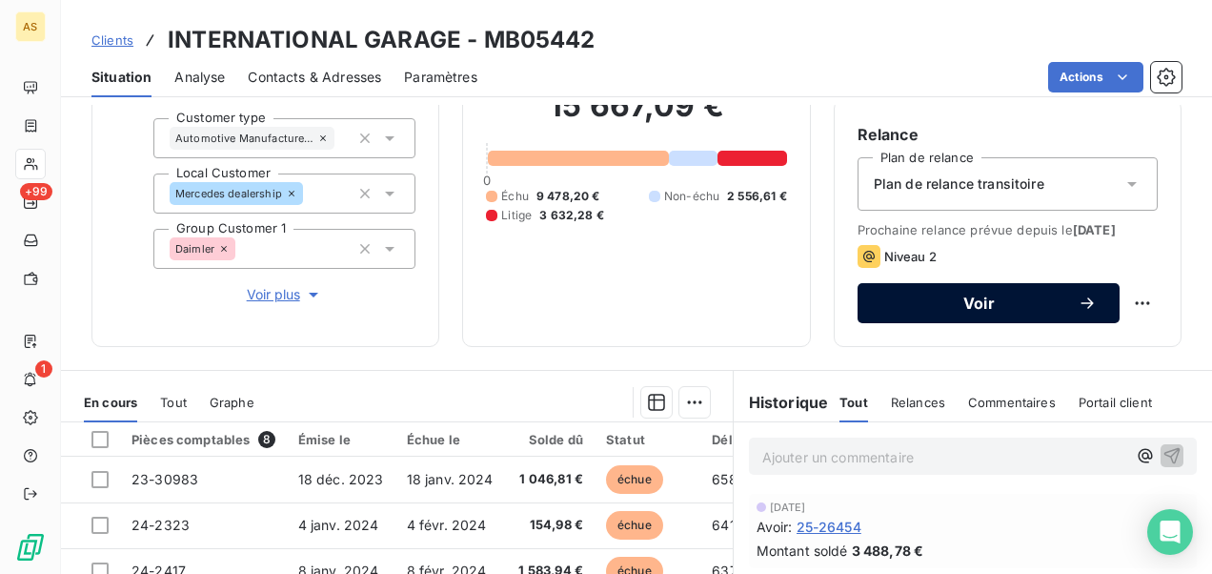
click at [926, 311] on span "Voir" at bounding box center [978, 302] width 197 height 15
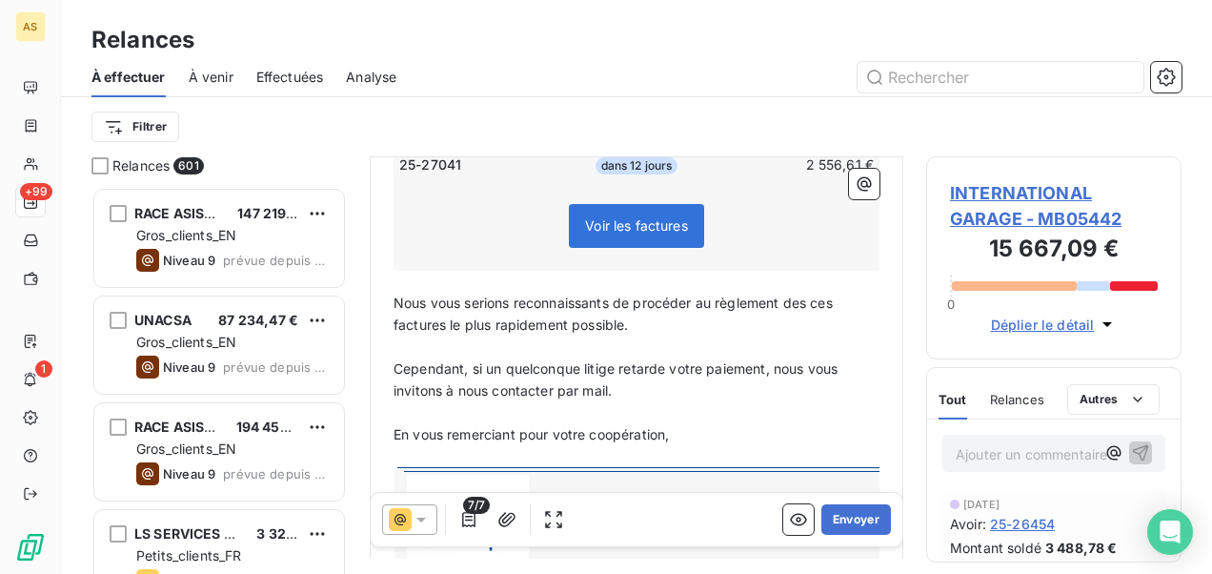
scroll to position [572, 0]
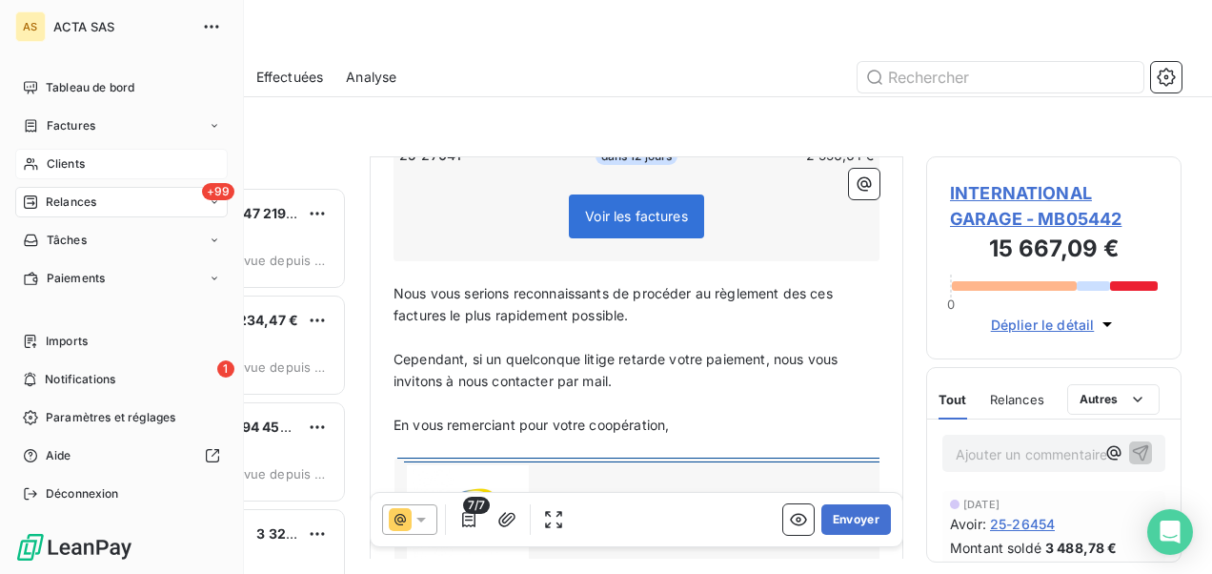
click at [25, 163] on icon at bounding box center [31, 163] width 16 height 15
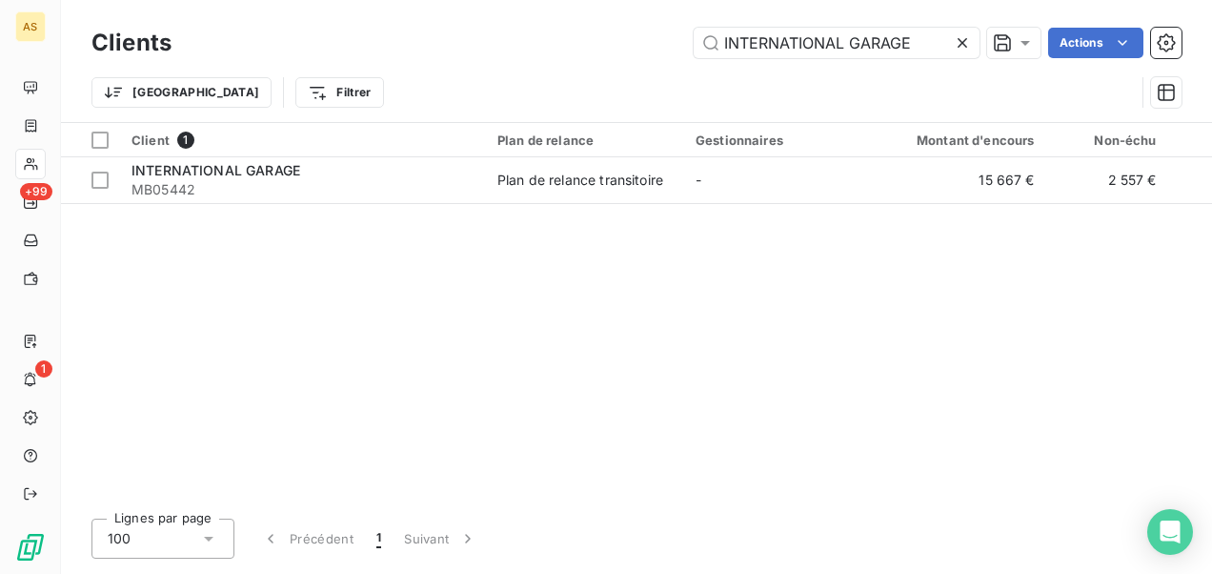
drag, startPoint x: 919, startPoint y: 63, endPoint x: 549, endPoint y: 80, distance: 371.0
click at [534, 80] on div "Trier Filtrer" at bounding box center [636, 92] width 1090 height 59
drag, startPoint x: 918, startPoint y: 48, endPoint x: 633, endPoint y: 53, distance: 285.9
click at [633, 53] on div "INTERNATIONAL GARAGE Actions" at bounding box center [687, 43] width 987 height 30
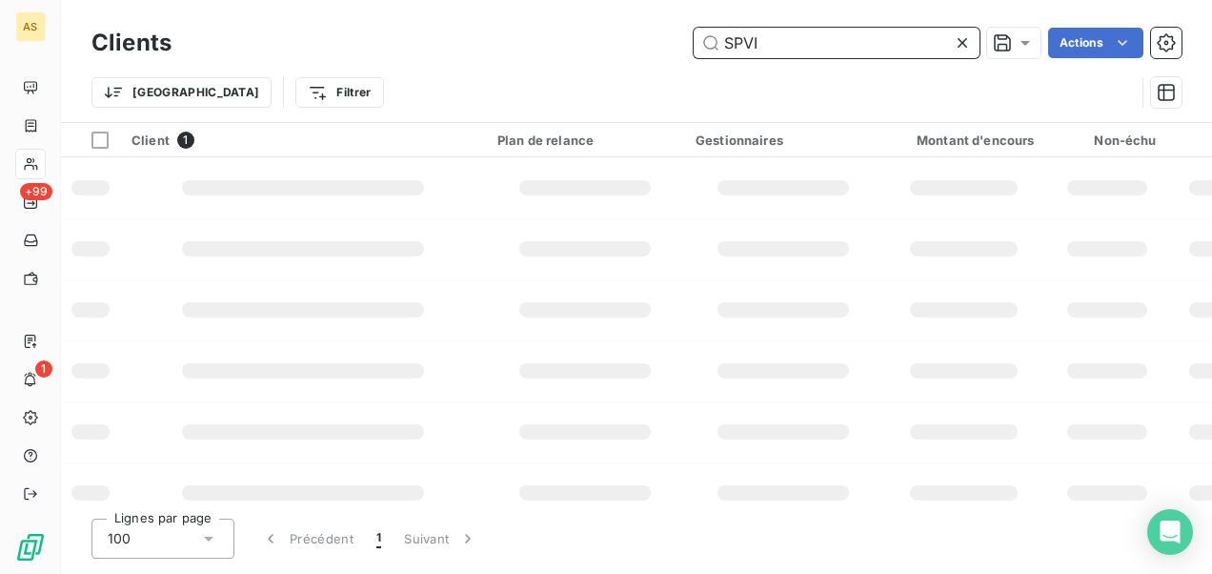
type input "SPVI"
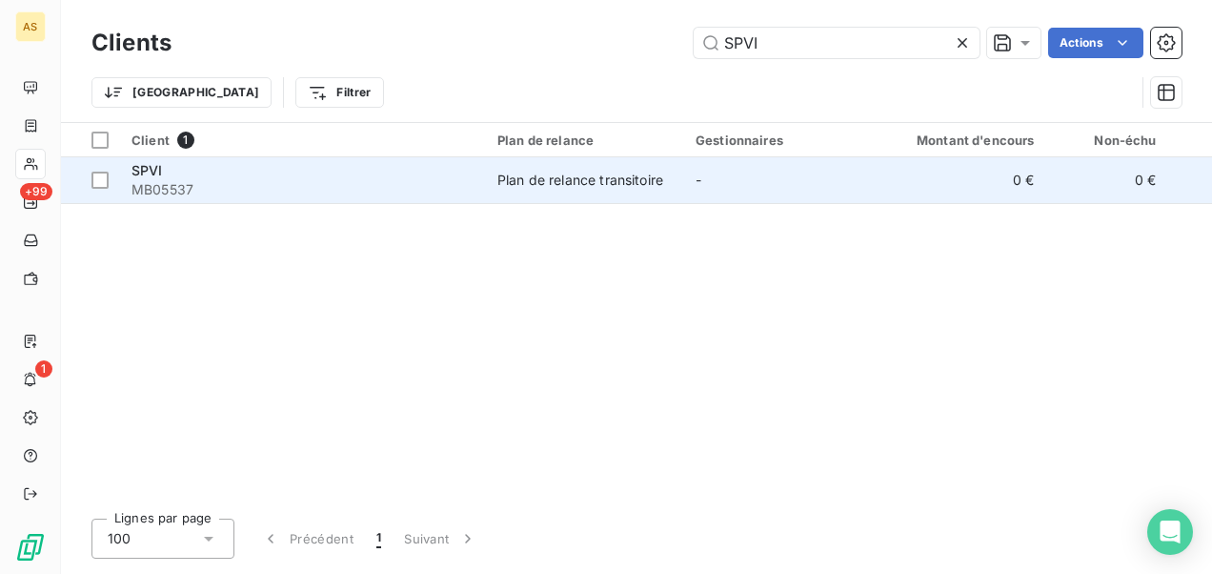
click at [590, 182] on div "Plan de relance transitoire" at bounding box center [580, 180] width 166 height 19
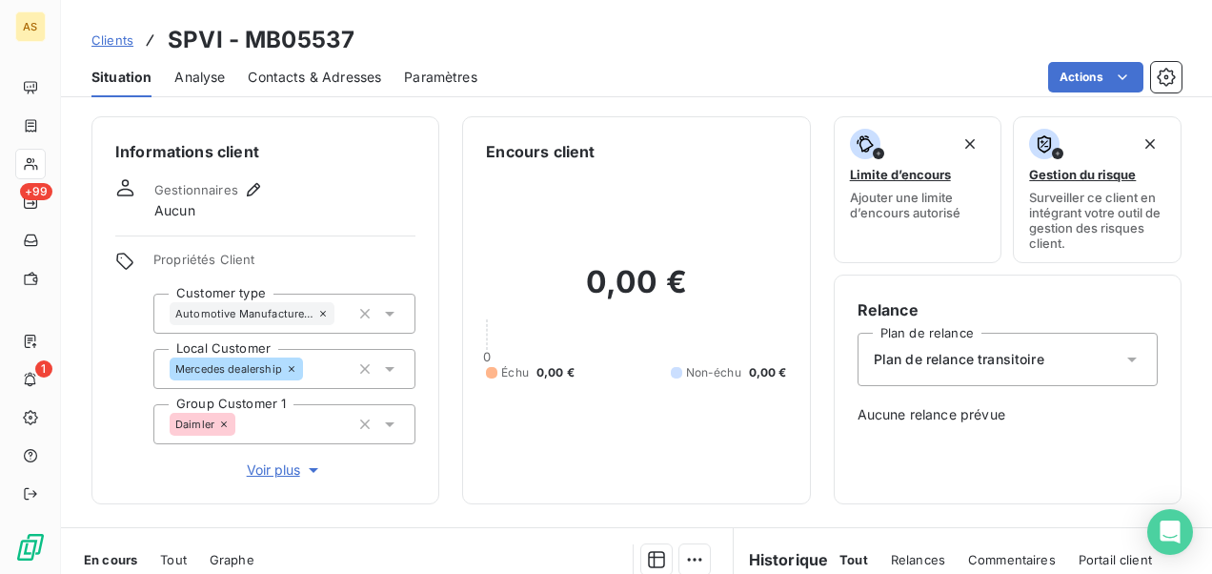
click at [115, 37] on span "Clients" at bounding box center [112, 39] width 42 height 15
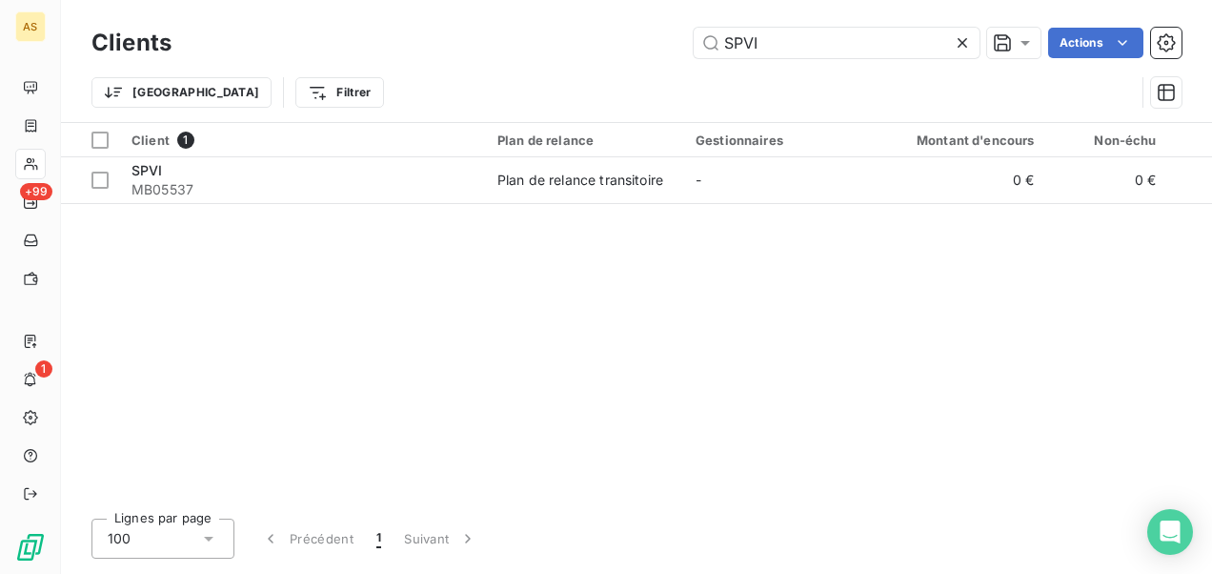
drag, startPoint x: 762, startPoint y: 38, endPoint x: 653, endPoint y: 44, distance: 109.7
click at [653, 44] on div "SPVI Actions" at bounding box center [687, 43] width 987 height 30
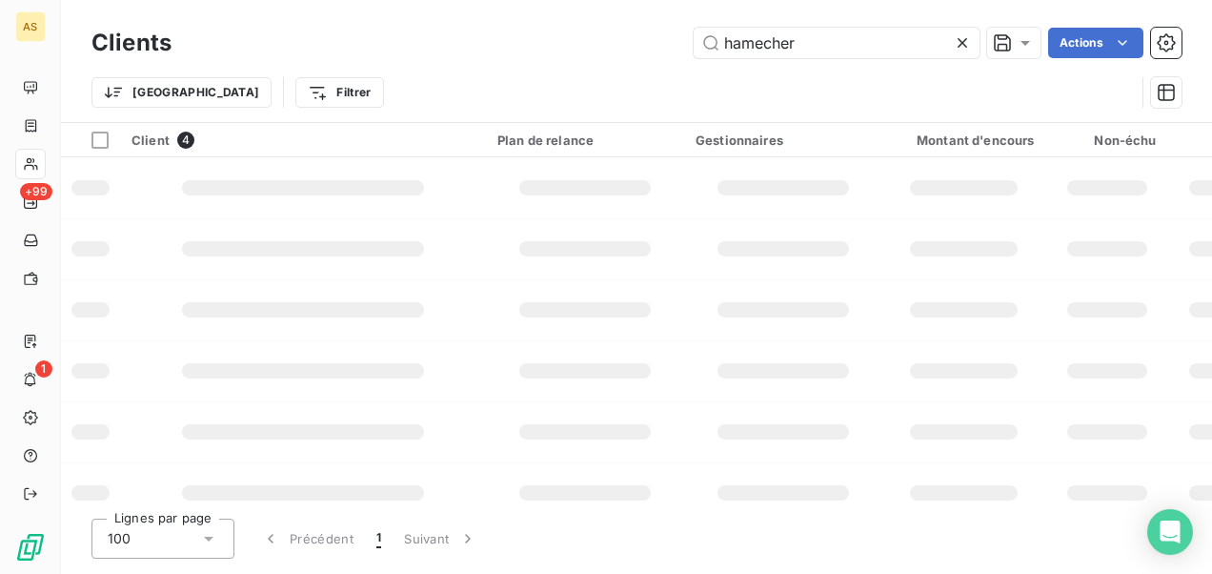
type input "hamecher"
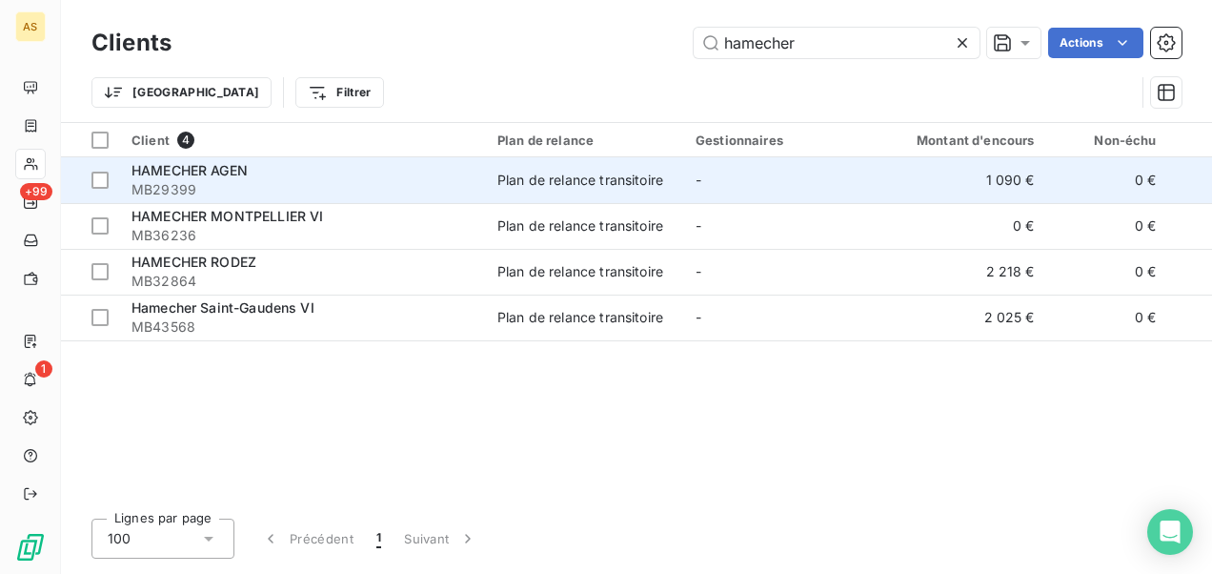
click at [897, 173] on td "1 090 €" at bounding box center [964, 180] width 164 height 46
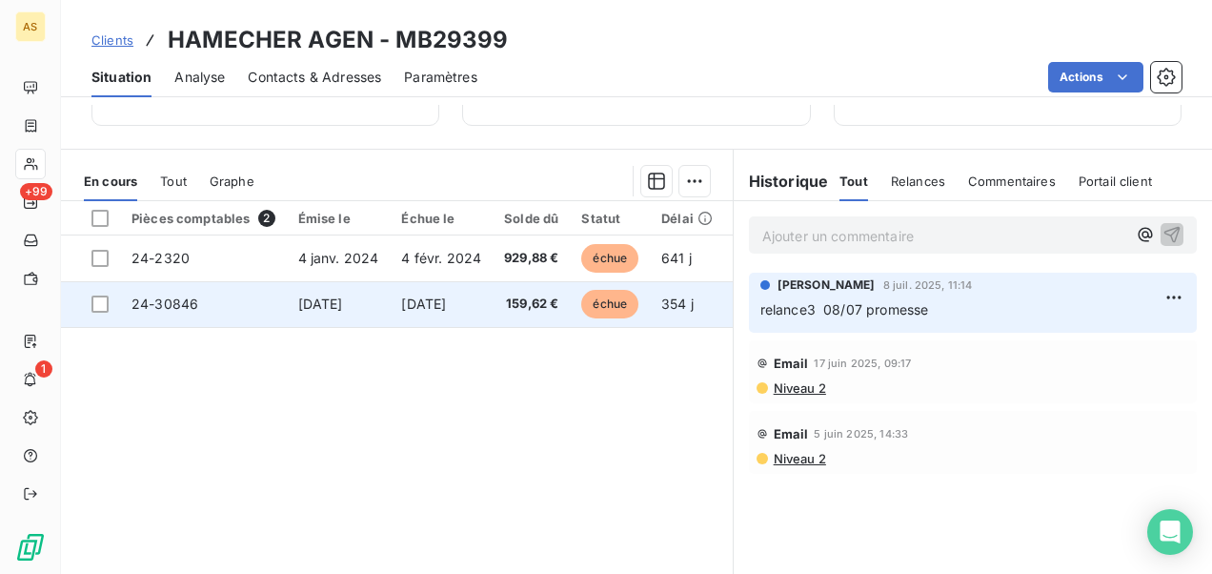
scroll to position [366, 0]
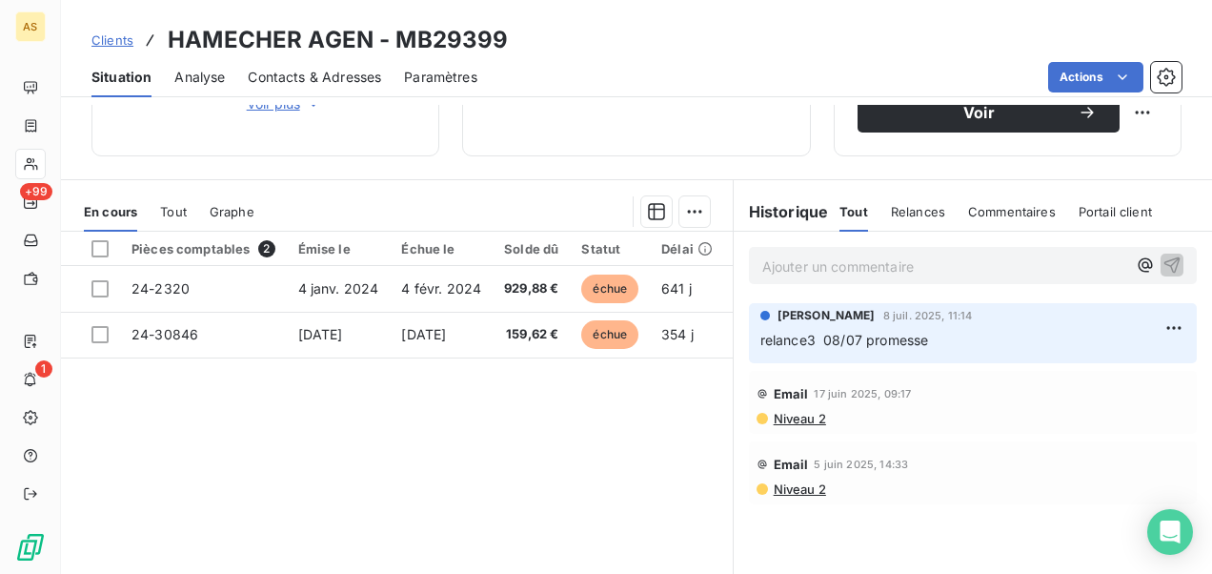
click at [366, 78] on span "Contacts & Adresses" at bounding box center [314, 77] width 133 height 19
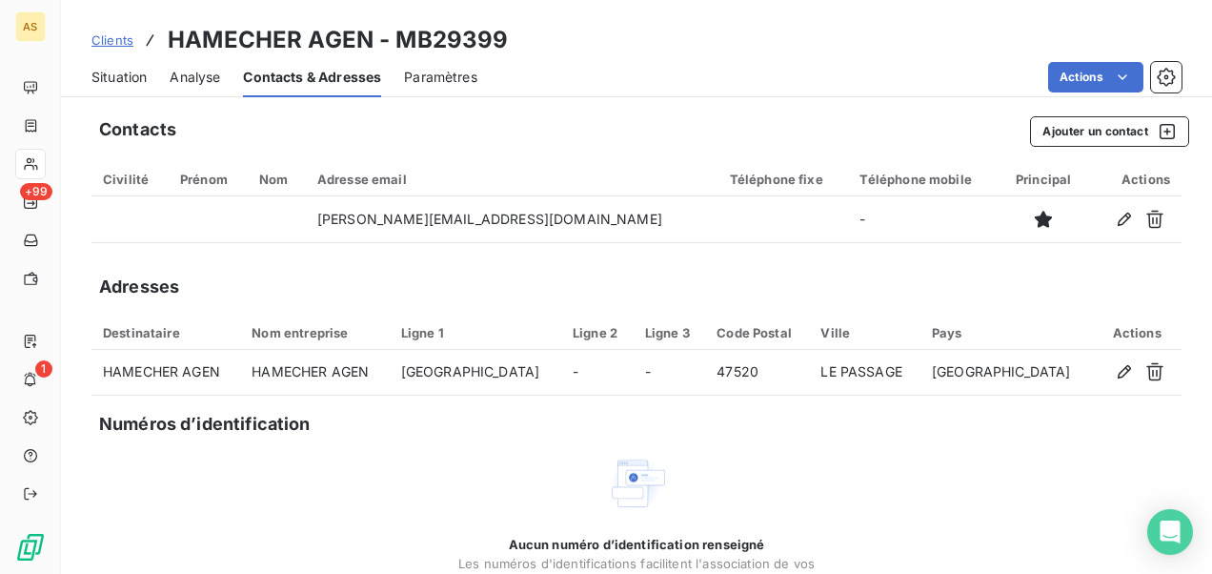
click at [111, 80] on span "Situation" at bounding box center [118, 77] width 55 height 19
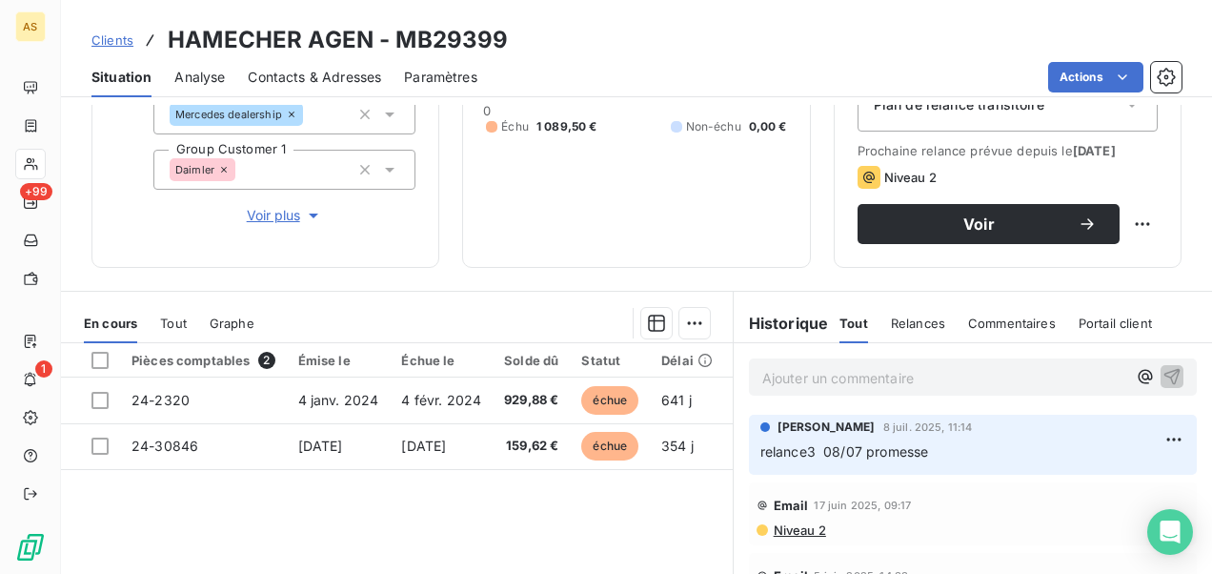
scroll to position [381, 0]
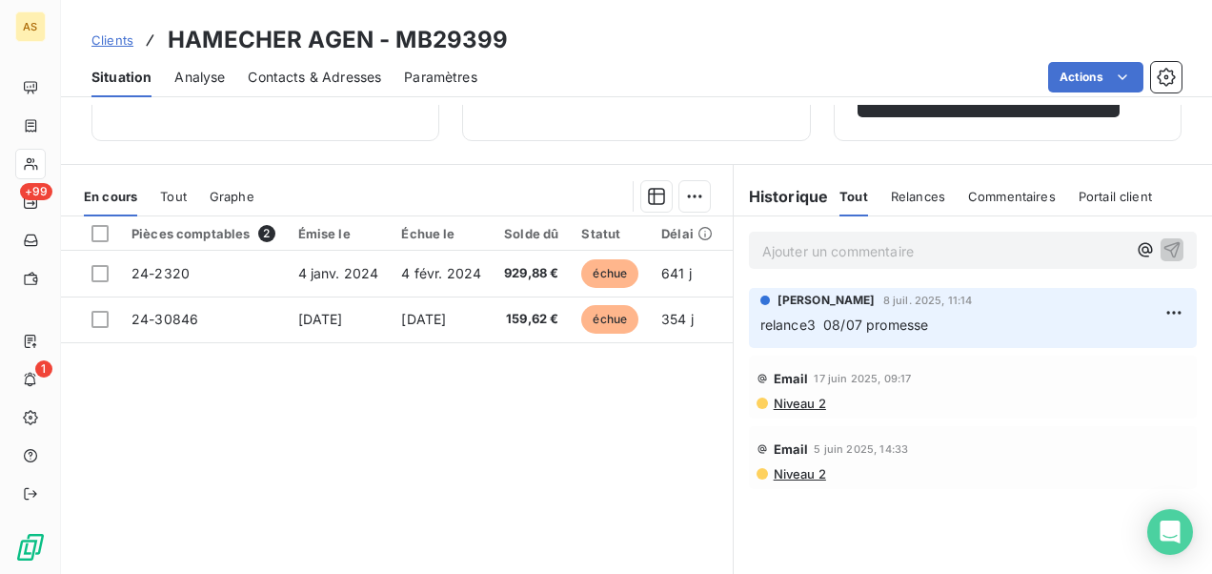
drag, startPoint x: 302, startPoint y: 80, endPoint x: 286, endPoint y: 90, distance: 18.8
click at [302, 80] on span "Contacts & Adresses" at bounding box center [314, 77] width 133 height 19
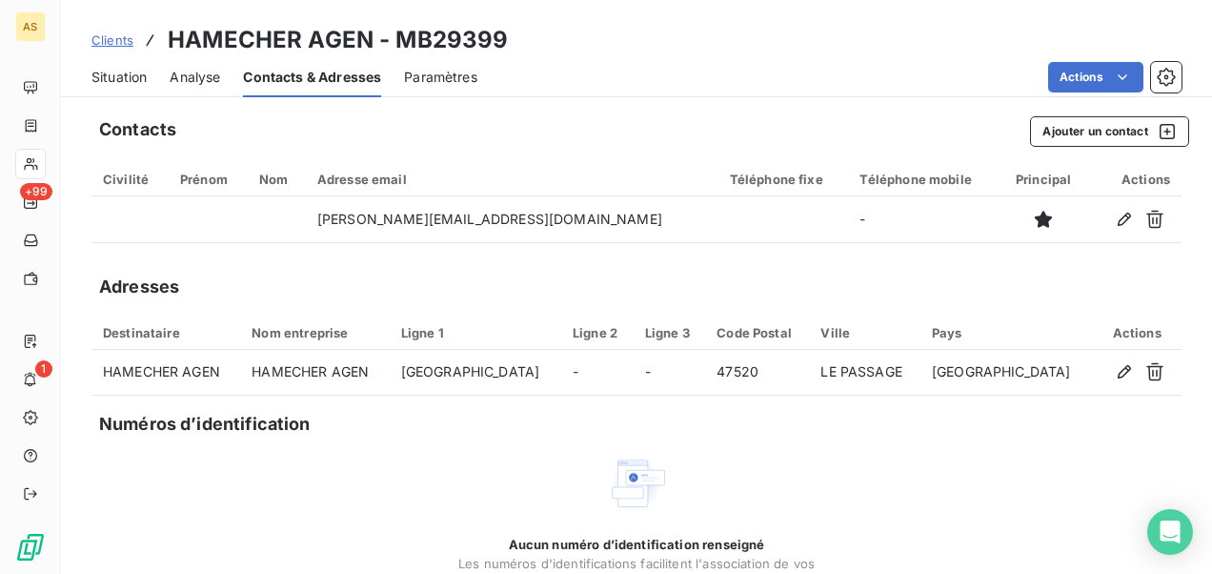
click at [122, 37] on span "Clients" at bounding box center [112, 39] width 42 height 15
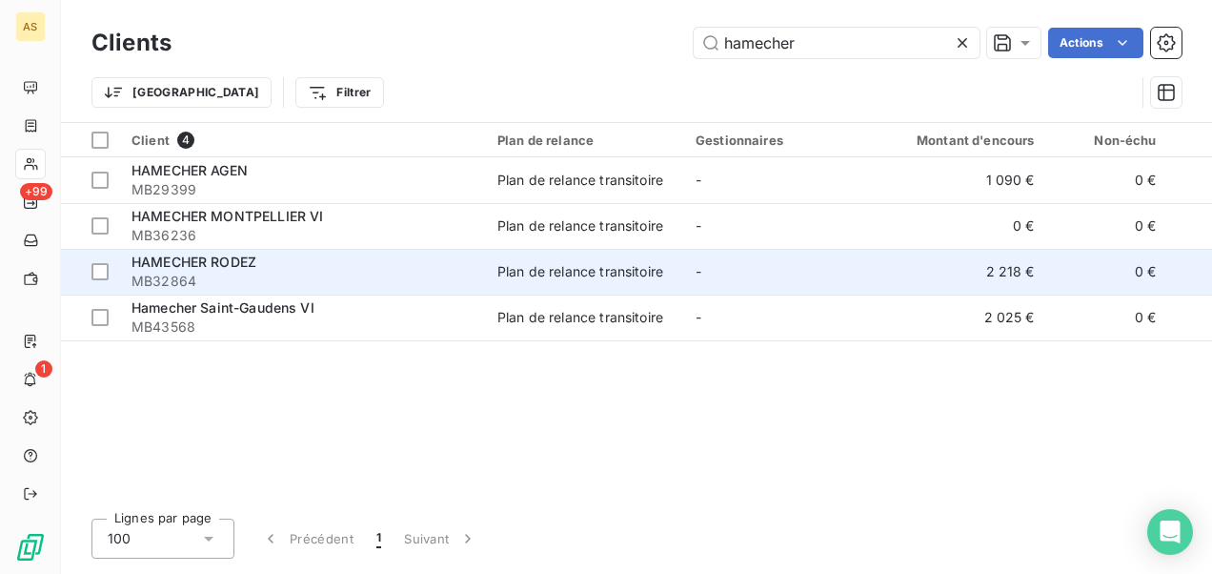
click at [450, 265] on div "HAMECHER RODEZ" at bounding box center [302, 261] width 343 height 19
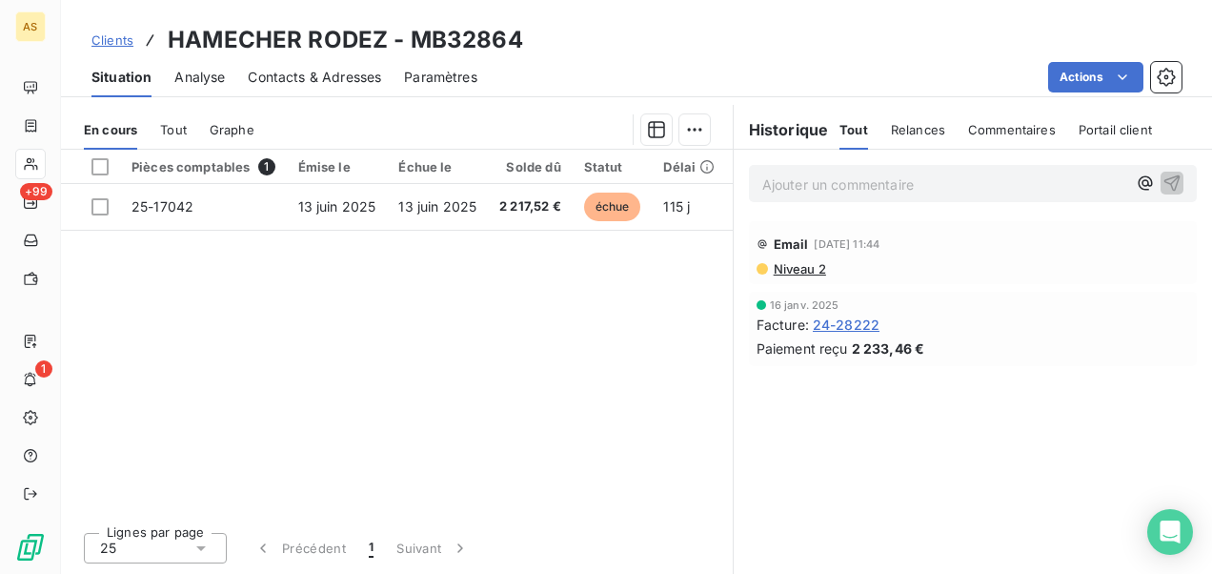
scroll to position [461, 0]
click at [113, 34] on span "Clients" at bounding box center [112, 39] width 42 height 15
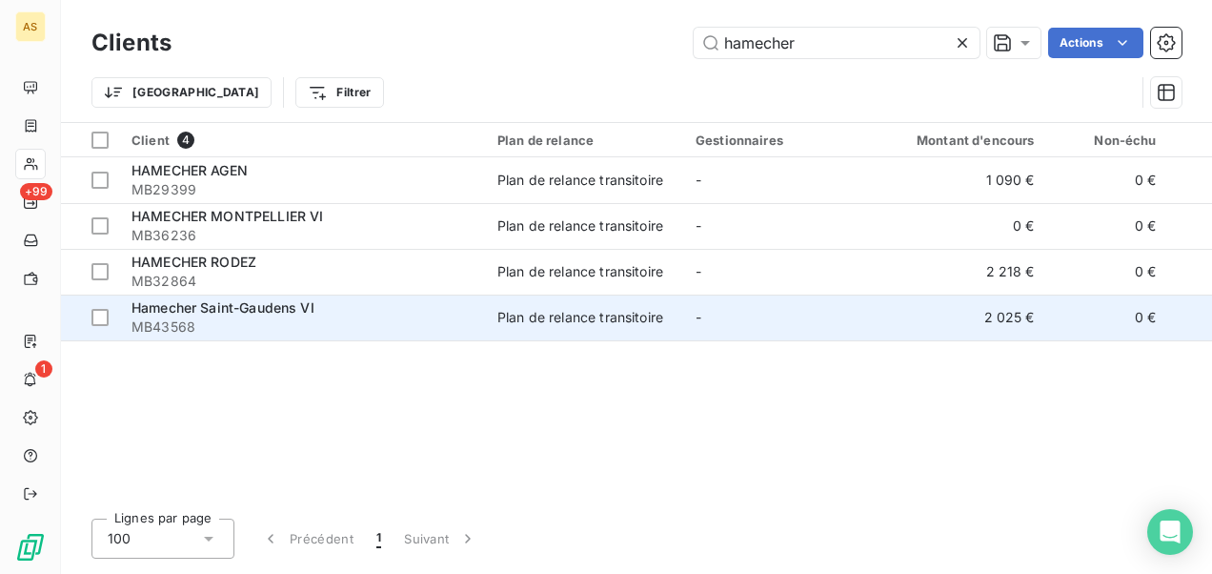
click at [320, 325] on span "MB43568" at bounding box center [302, 326] width 343 height 19
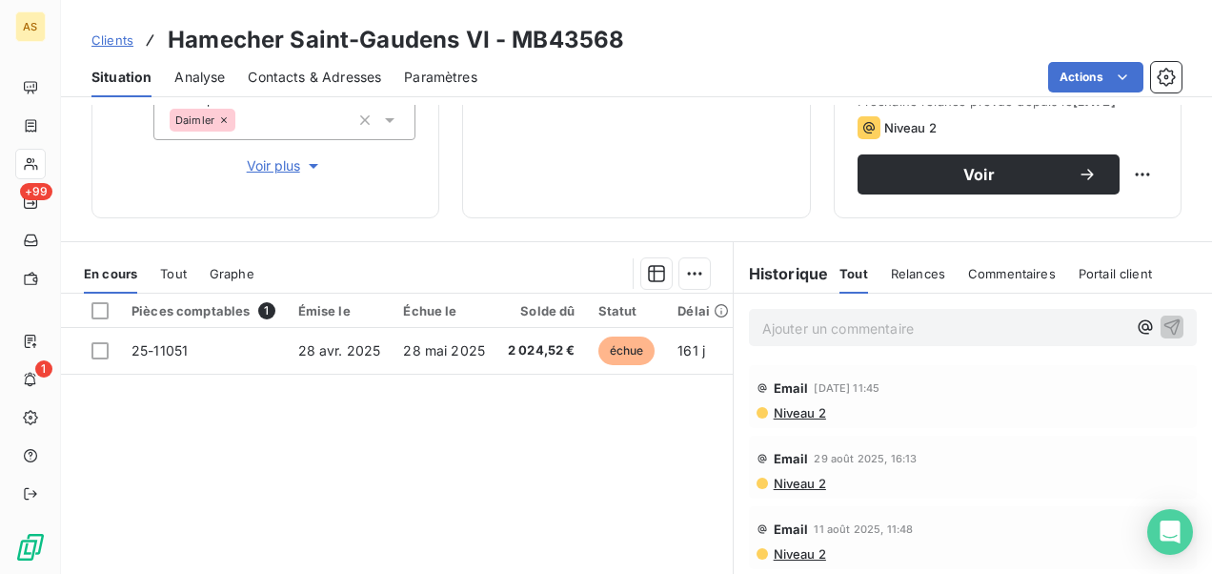
scroll to position [461, 0]
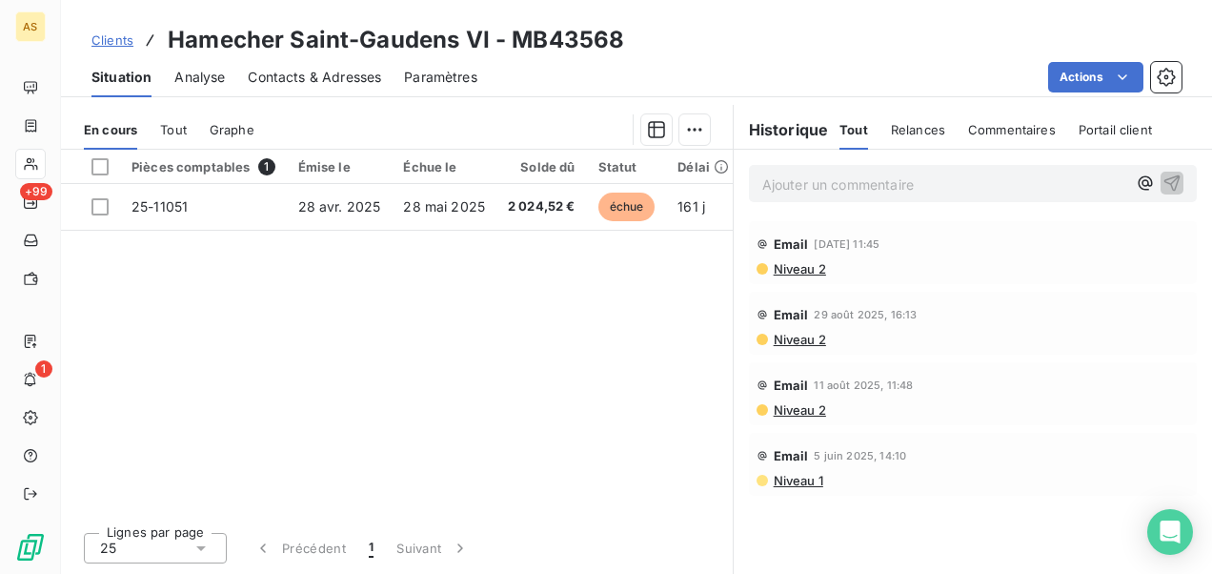
click at [104, 41] on span "Clients" at bounding box center [112, 39] width 42 height 15
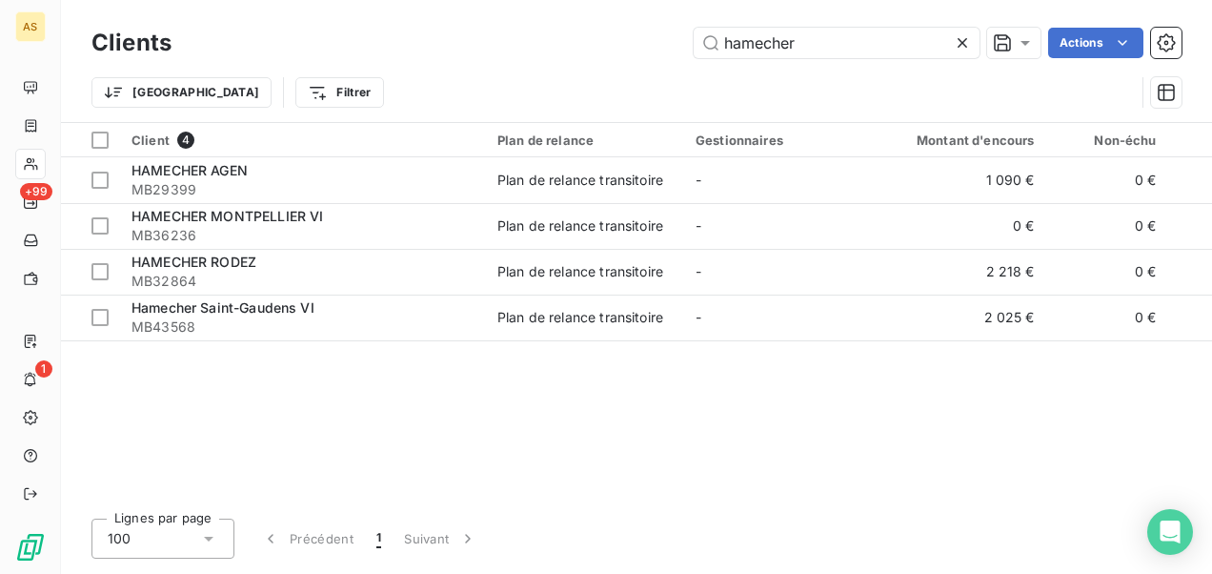
drag, startPoint x: 823, startPoint y: 30, endPoint x: 678, endPoint y: 60, distance: 147.8
click at [682, 60] on div "Clients hamecher Actions" at bounding box center [636, 43] width 1090 height 40
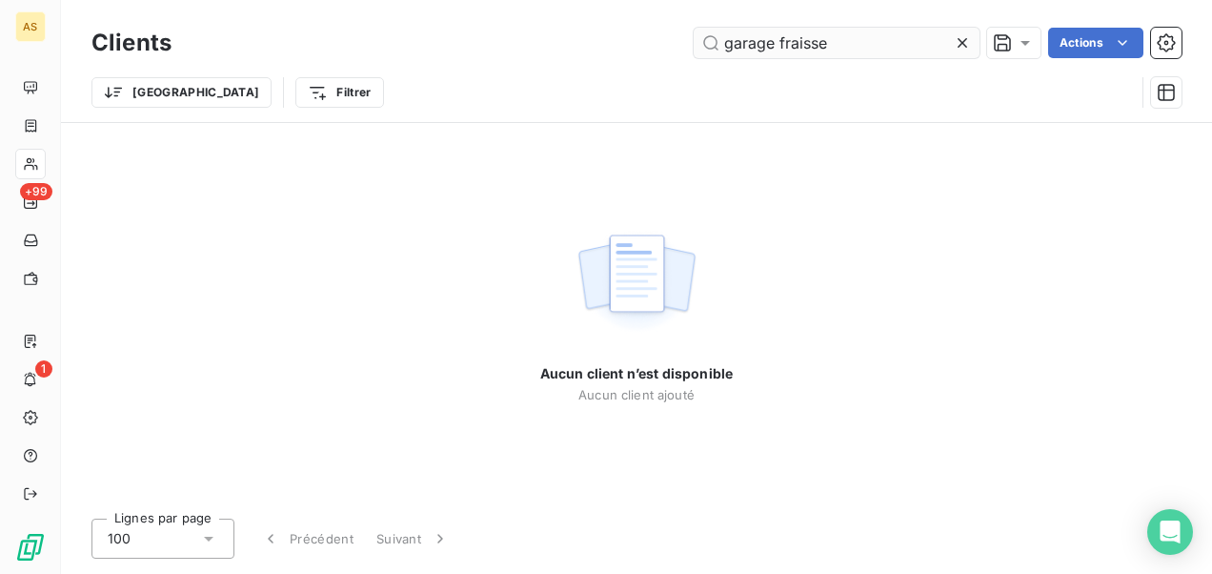
click at [782, 45] on input "garage fraisse" at bounding box center [837, 43] width 286 height 30
click at [773, 53] on input "garage fraisse" at bounding box center [837, 43] width 286 height 30
click at [777, 42] on input "garage fraisse" at bounding box center [837, 43] width 286 height 30
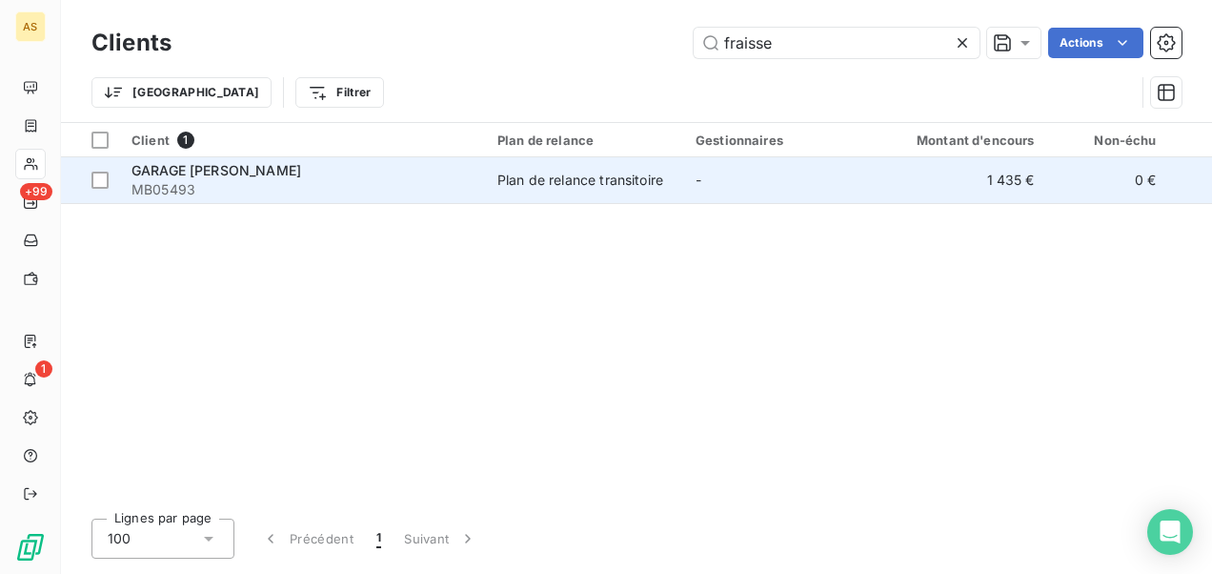
type input "fraisse"
click at [503, 172] on div "Plan de relance transitoire" at bounding box center [580, 180] width 166 height 19
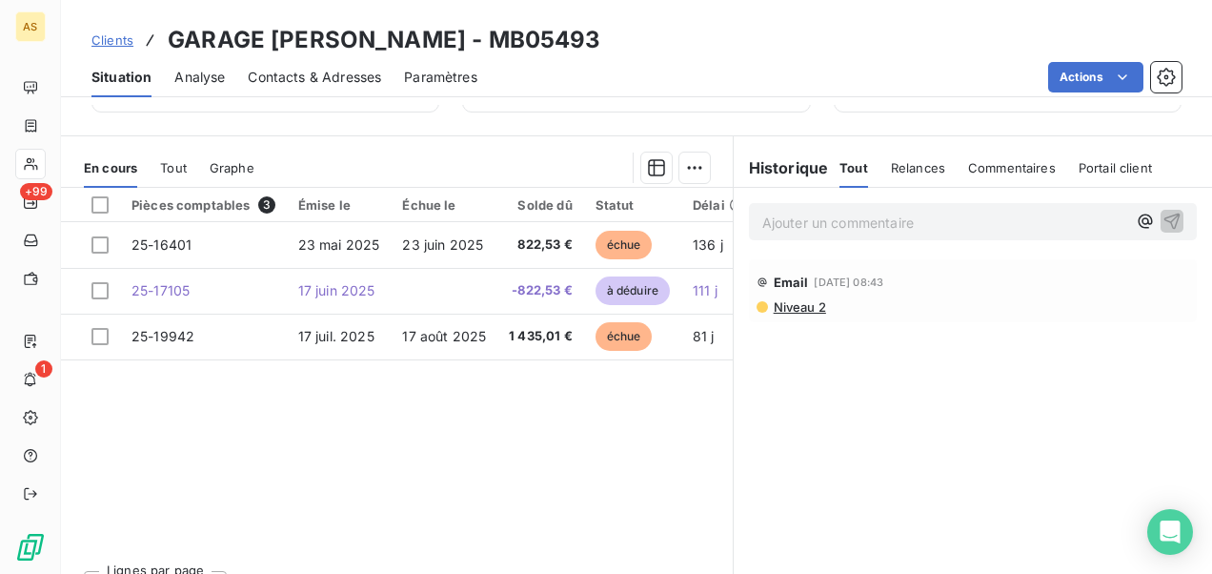
scroll to position [446, 0]
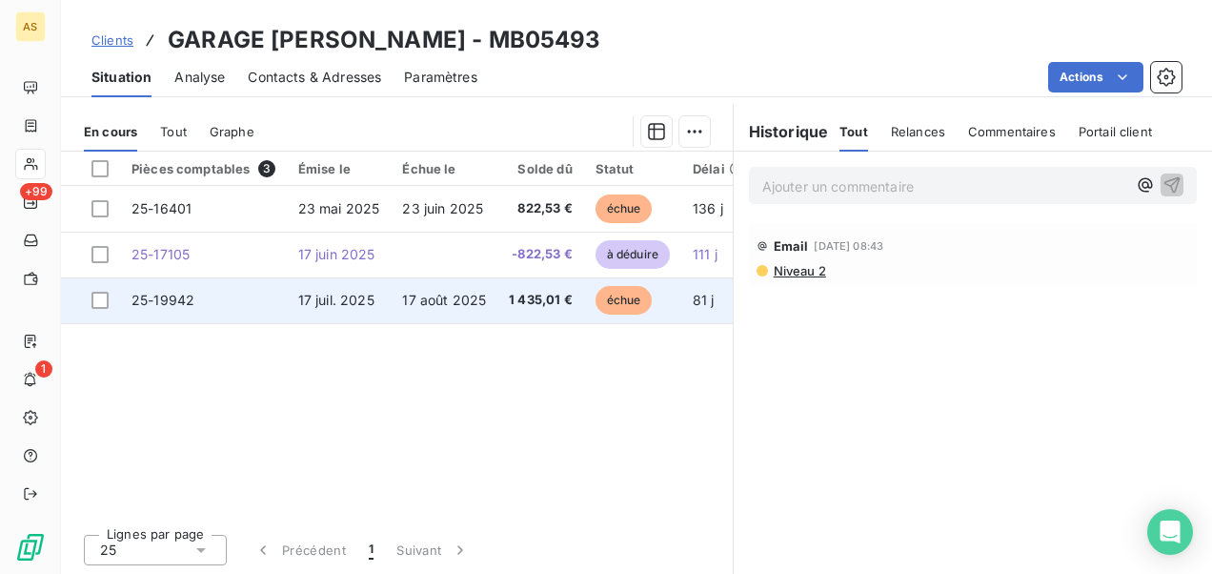
click at [480, 305] on span "17 août 2025" at bounding box center [444, 300] width 84 height 16
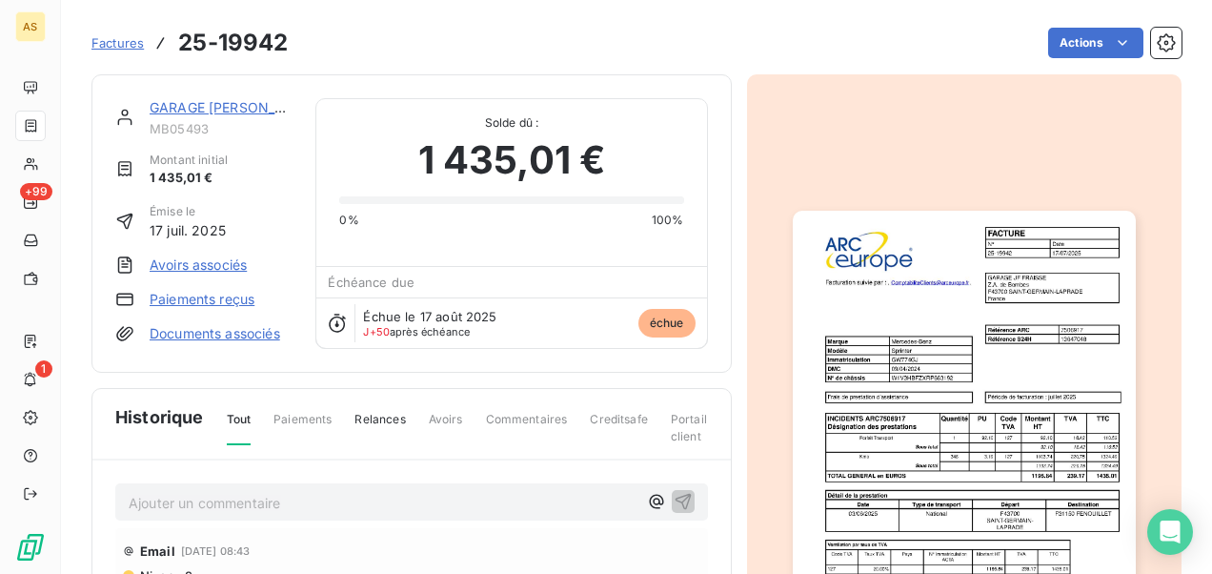
click at [244, 100] on link "GARAGE [PERSON_NAME]" at bounding box center [235, 107] width 171 height 16
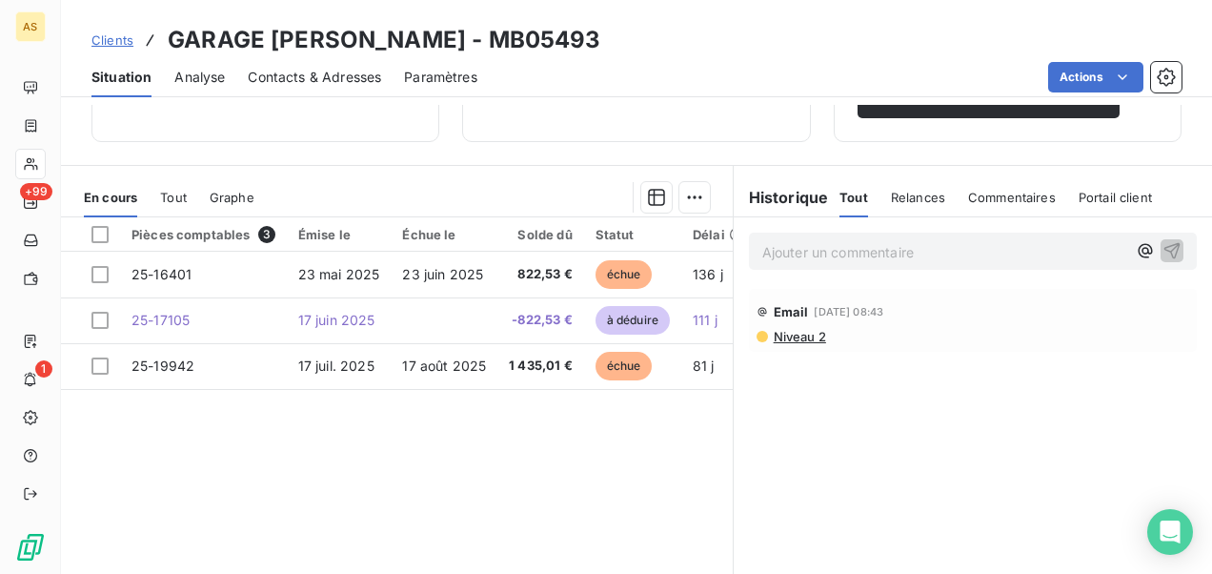
scroll to position [381, 0]
click at [98, 37] on span "Clients" at bounding box center [112, 39] width 42 height 15
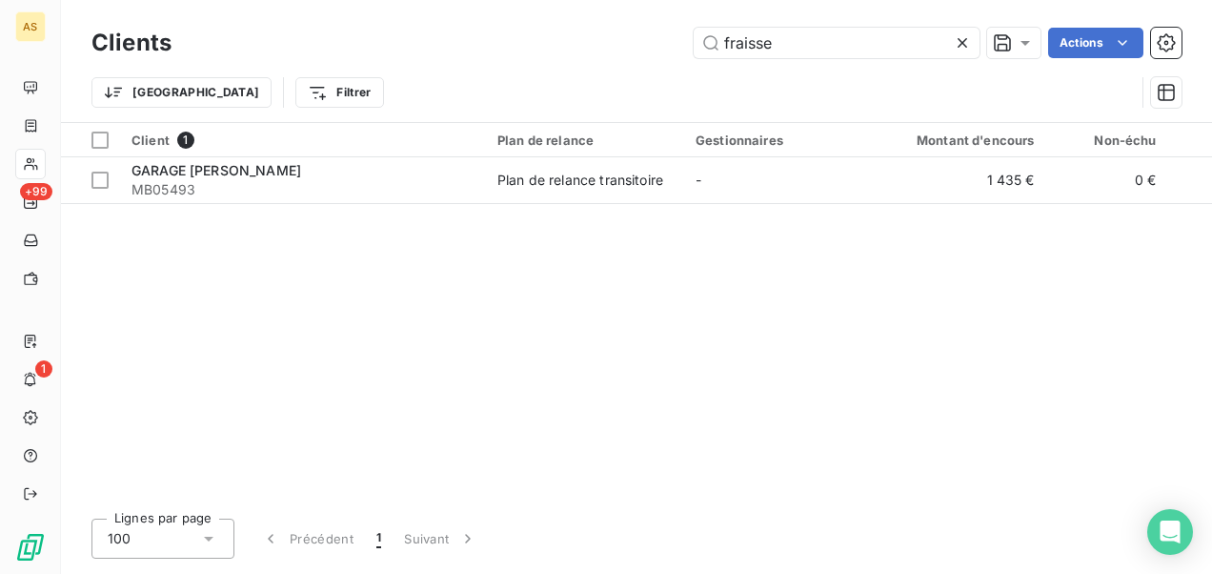
drag, startPoint x: 770, startPoint y: 41, endPoint x: 640, endPoint y: 63, distance: 131.4
click at [640, 63] on div "Clients fraisse Actions Trier Filtrer" at bounding box center [636, 72] width 1090 height 99
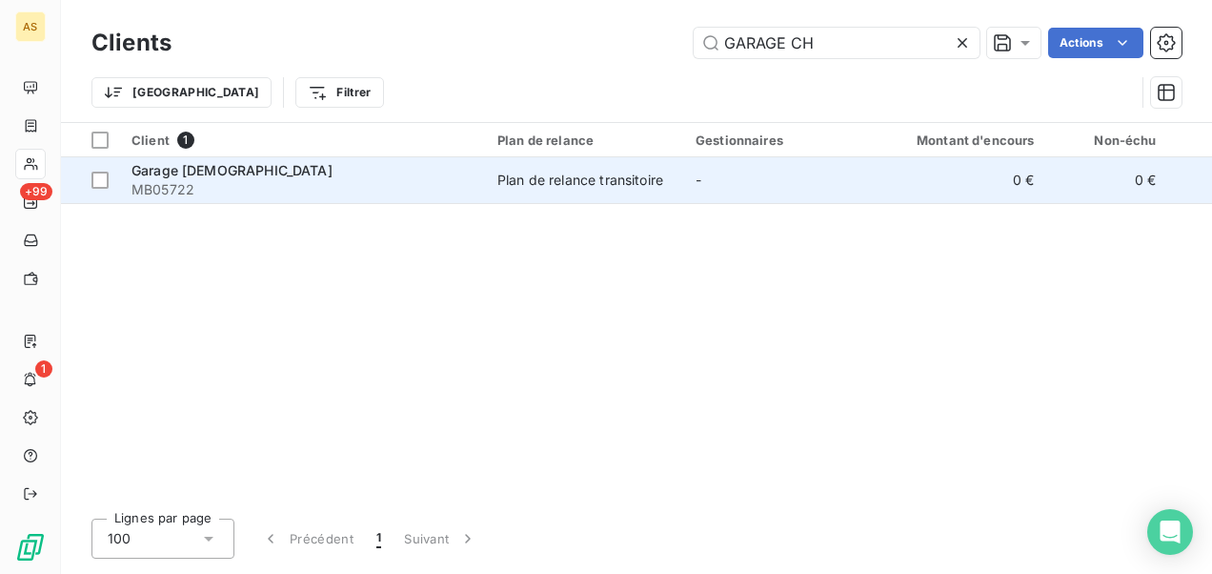
type input "GARAGE CH"
click at [583, 174] on div "Plan de relance transitoire" at bounding box center [580, 180] width 166 height 19
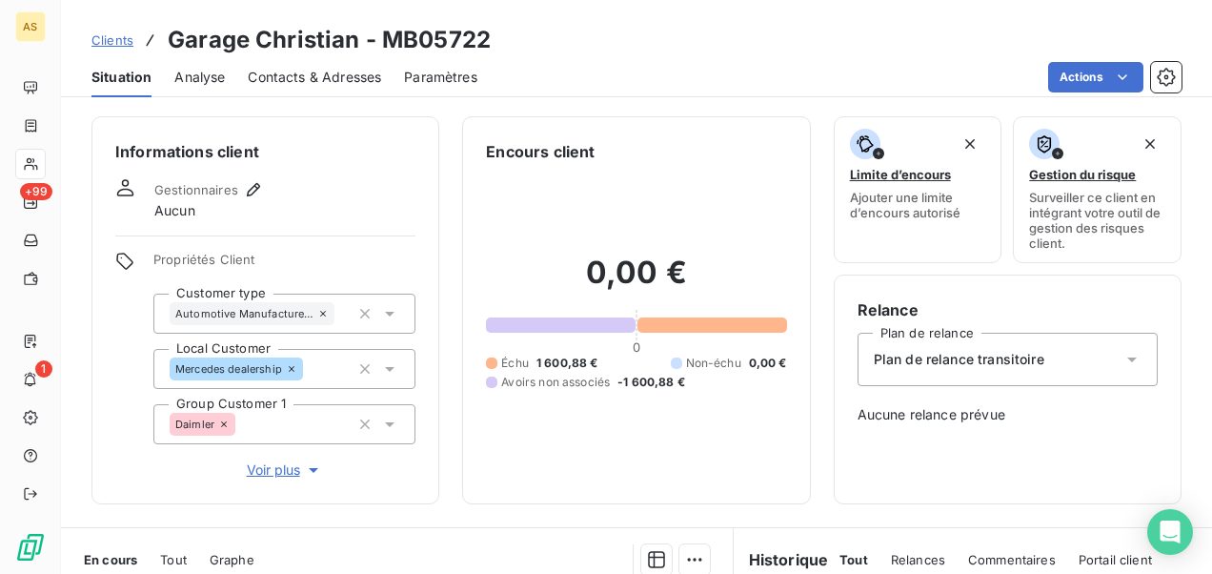
click at [110, 35] on span "Clients" at bounding box center [112, 39] width 42 height 15
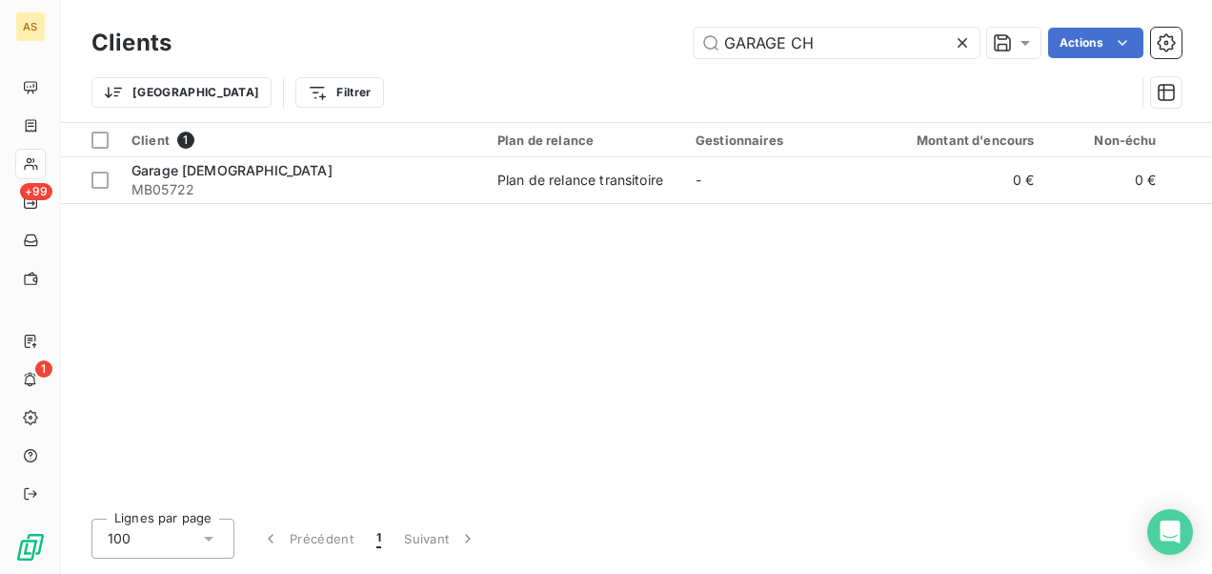
drag, startPoint x: 878, startPoint y: 44, endPoint x: 644, endPoint y: 64, distance: 235.2
click at [644, 64] on div "Clients GARAGE CH Actions Trier Filtrer" at bounding box center [636, 72] width 1090 height 99
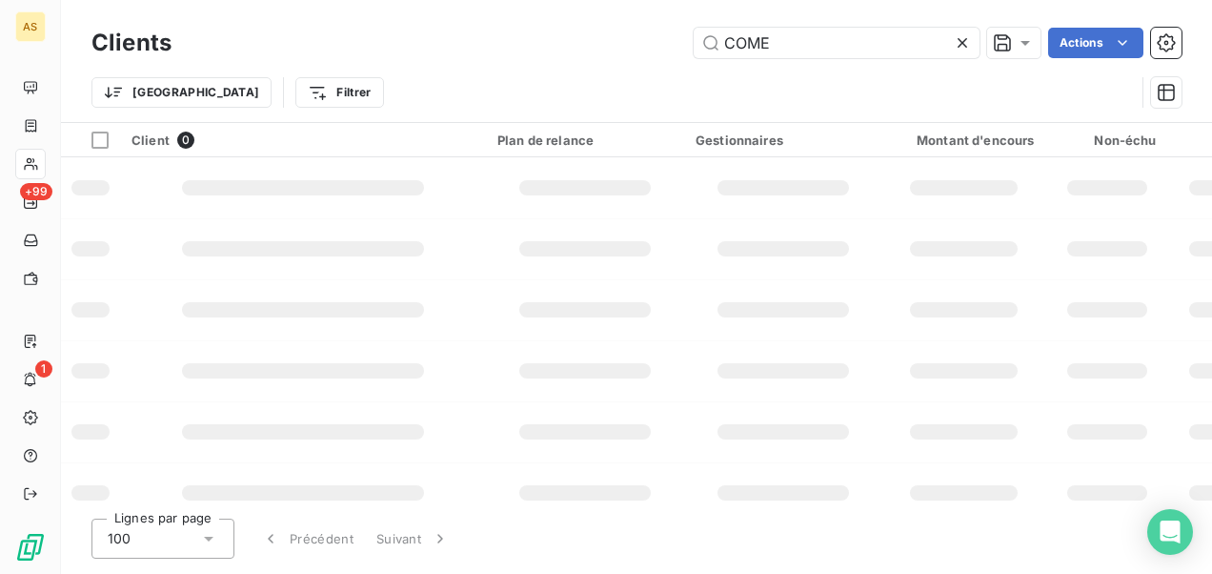
type input "COM"
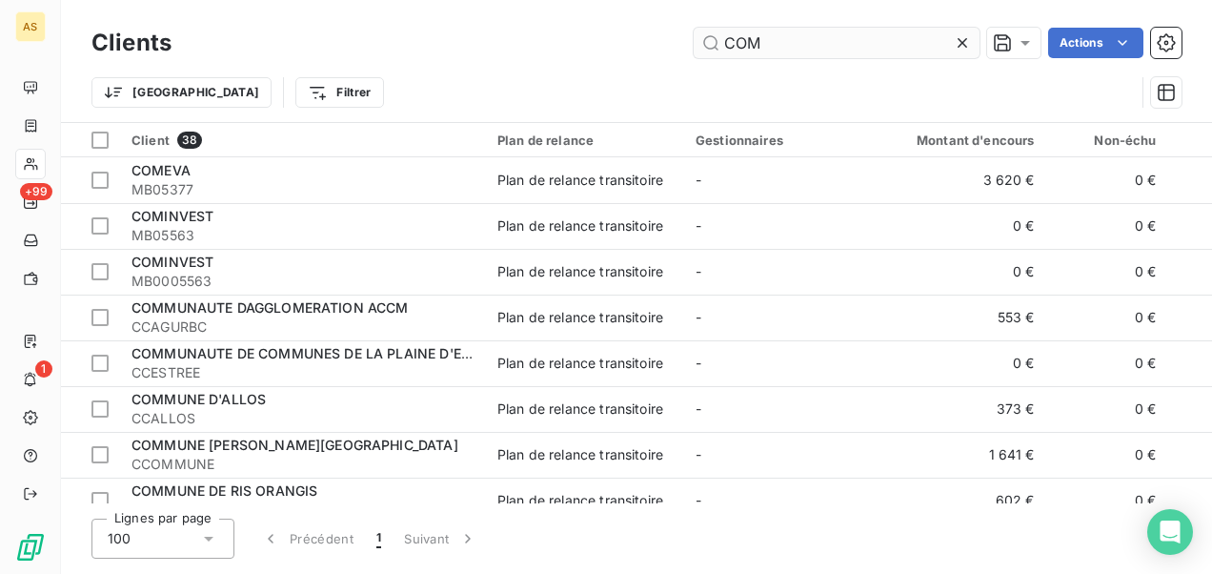
drag, startPoint x: 775, startPoint y: 35, endPoint x: 719, endPoint y: 40, distance: 55.5
click at [720, 40] on input "COM" at bounding box center [837, 43] width 286 height 30
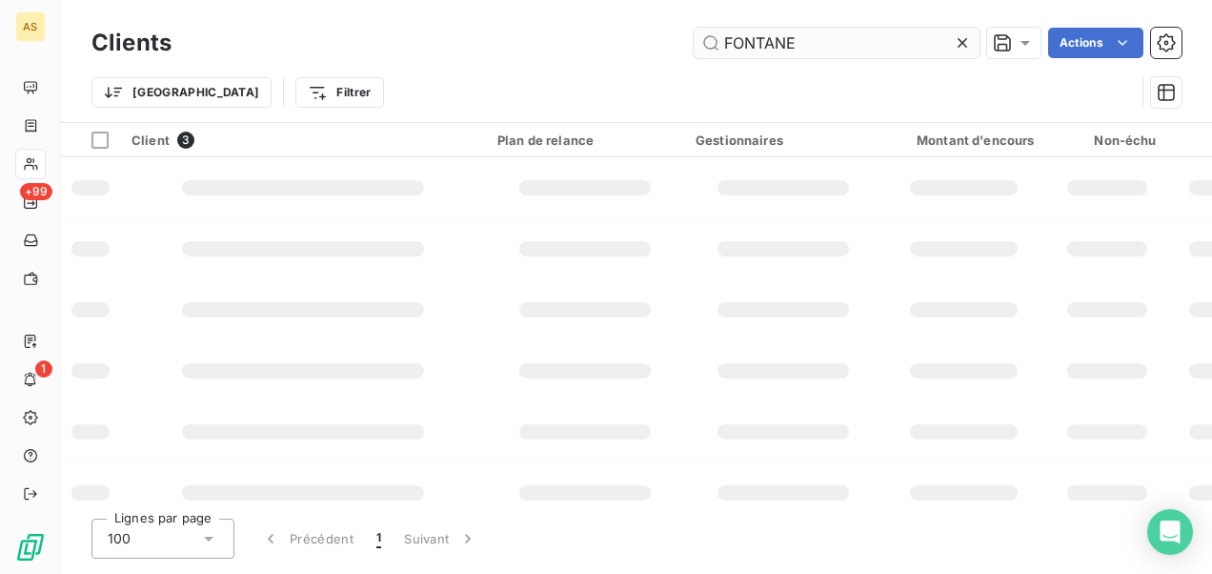
type input "FONTANEY"
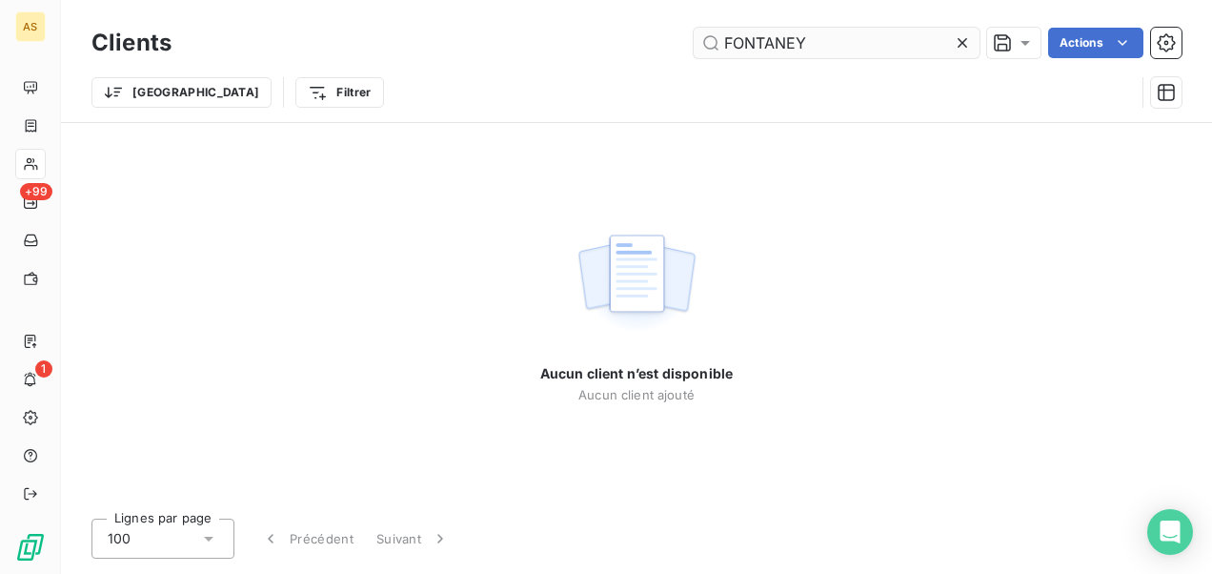
drag, startPoint x: 845, startPoint y: 38, endPoint x: 718, endPoint y: 51, distance: 127.4
click at [718, 51] on input "FONTANEY" at bounding box center [837, 43] width 286 height 30
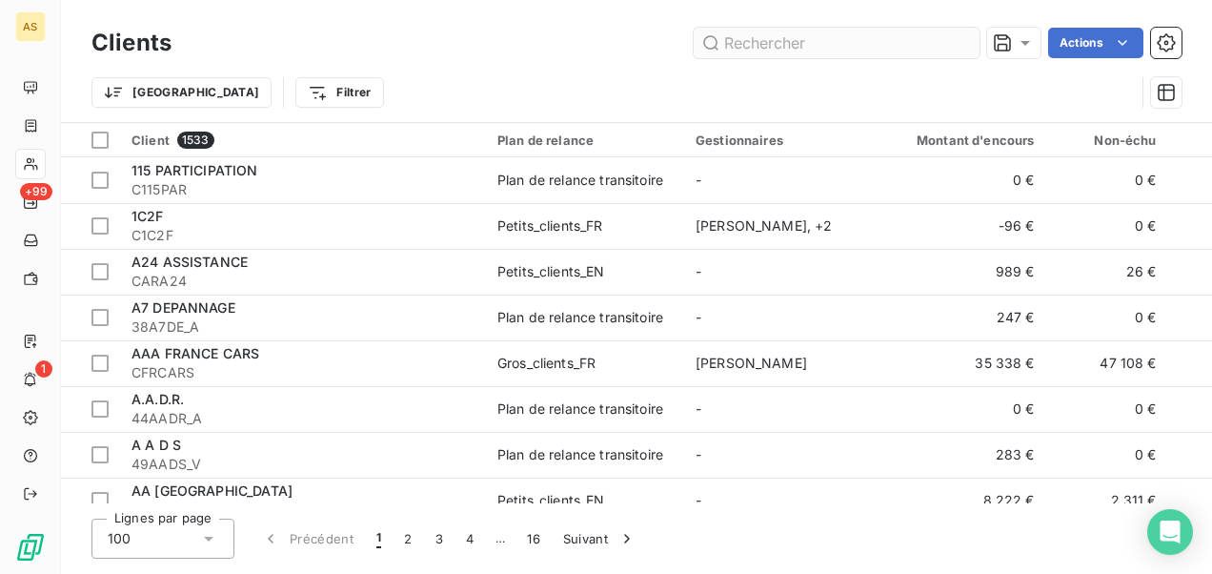
click at [746, 44] on input "text" at bounding box center [837, 43] width 286 height 30
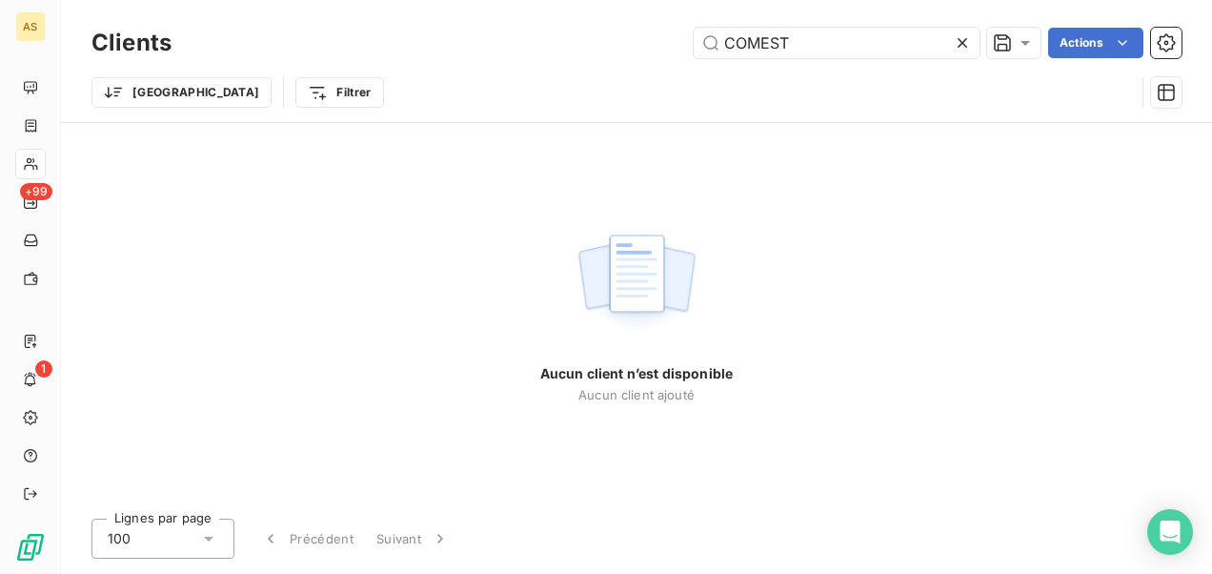
type input "COMEST"
click at [970, 41] on icon at bounding box center [962, 42] width 19 height 19
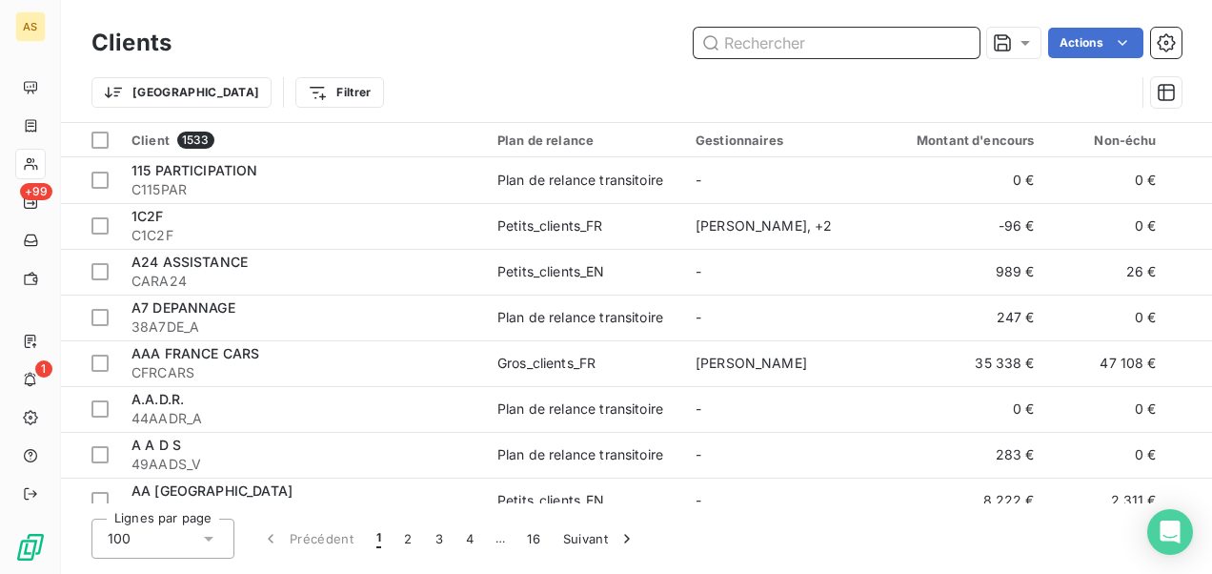
click at [736, 46] on input "text" at bounding box center [837, 43] width 286 height 30
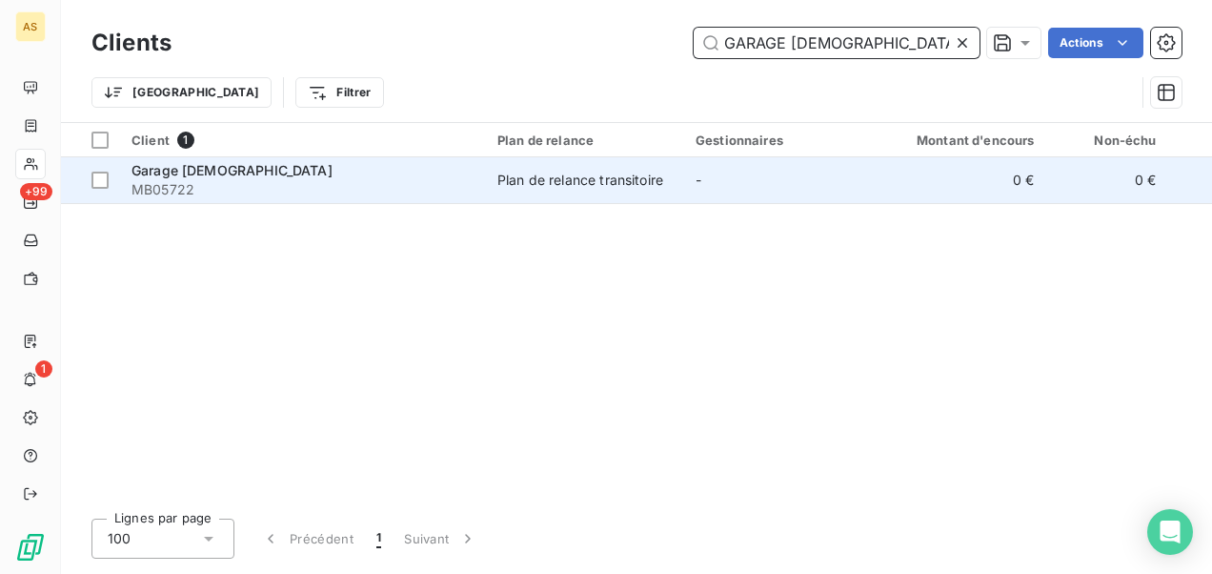
type input "GARAGE [DEMOGRAPHIC_DATA]"
click at [377, 186] on span "MB05722" at bounding box center [302, 189] width 343 height 19
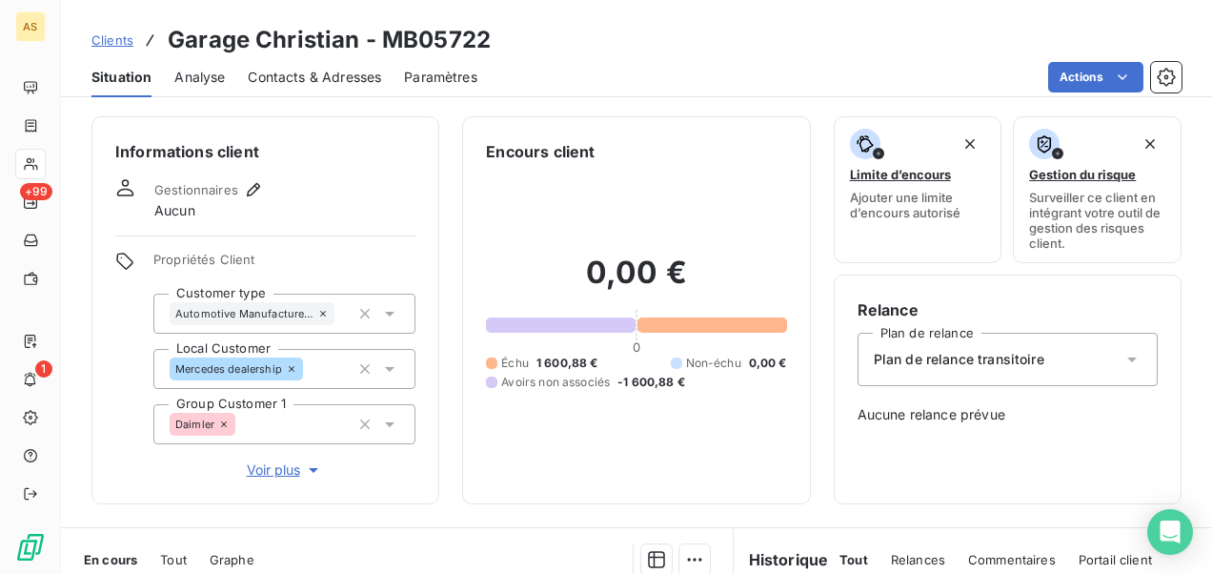
click at [295, 84] on span "Contacts & Adresses" at bounding box center [314, 77] width 133 height 19
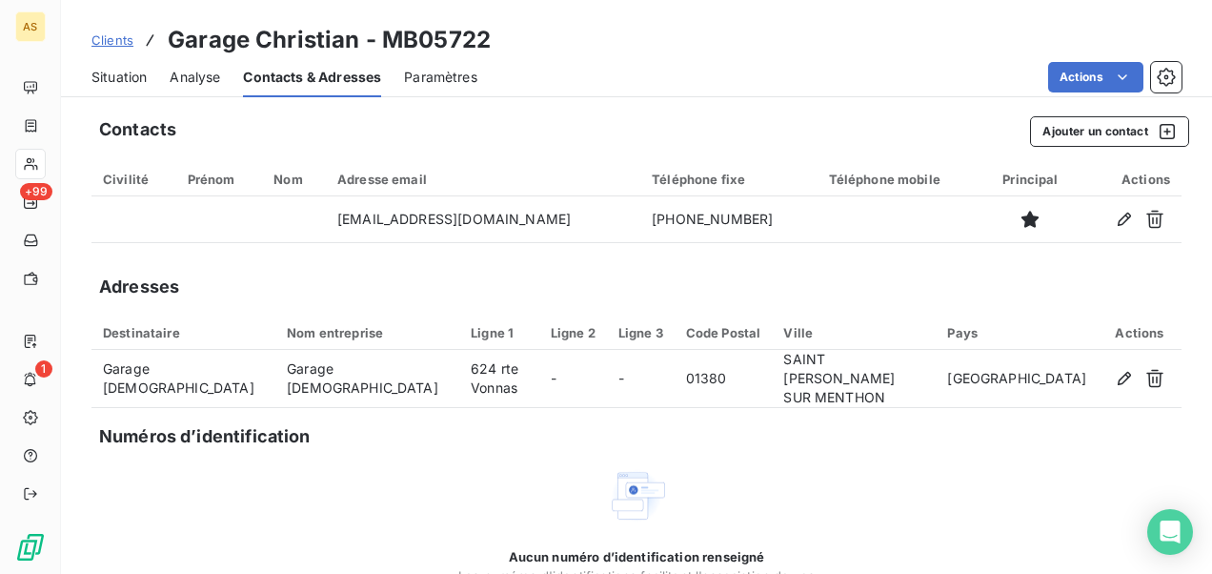
click at [105, 71] on span "Situation" at bounding box center [118, 77] width 55 height 19
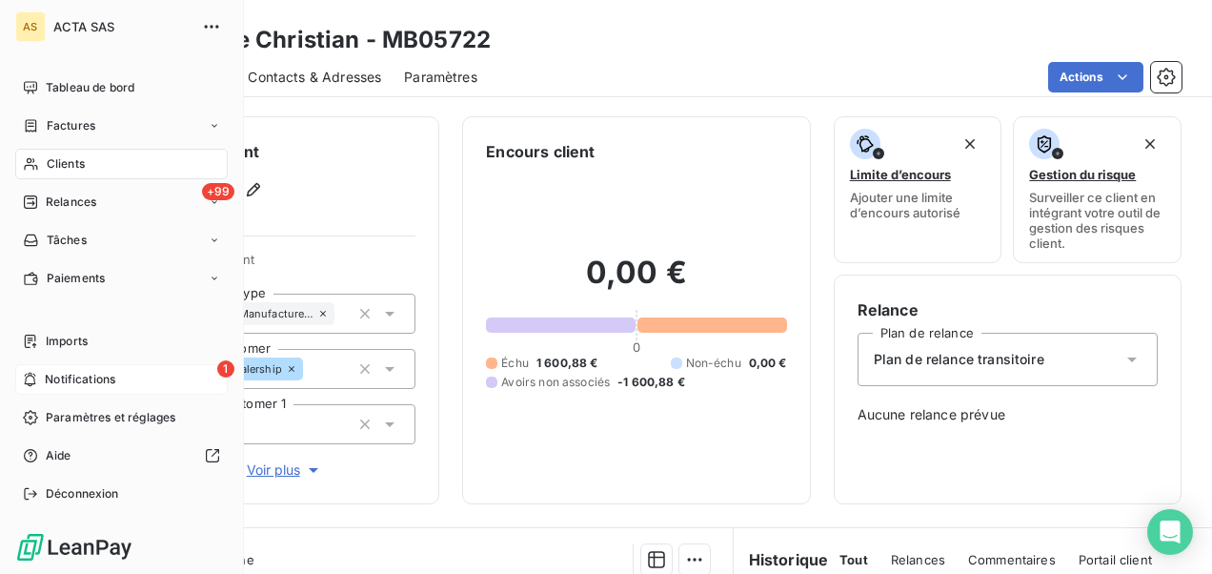
click at [59, 383] on span "Notifications" at bounding box center [80, 379] width 71 height 17
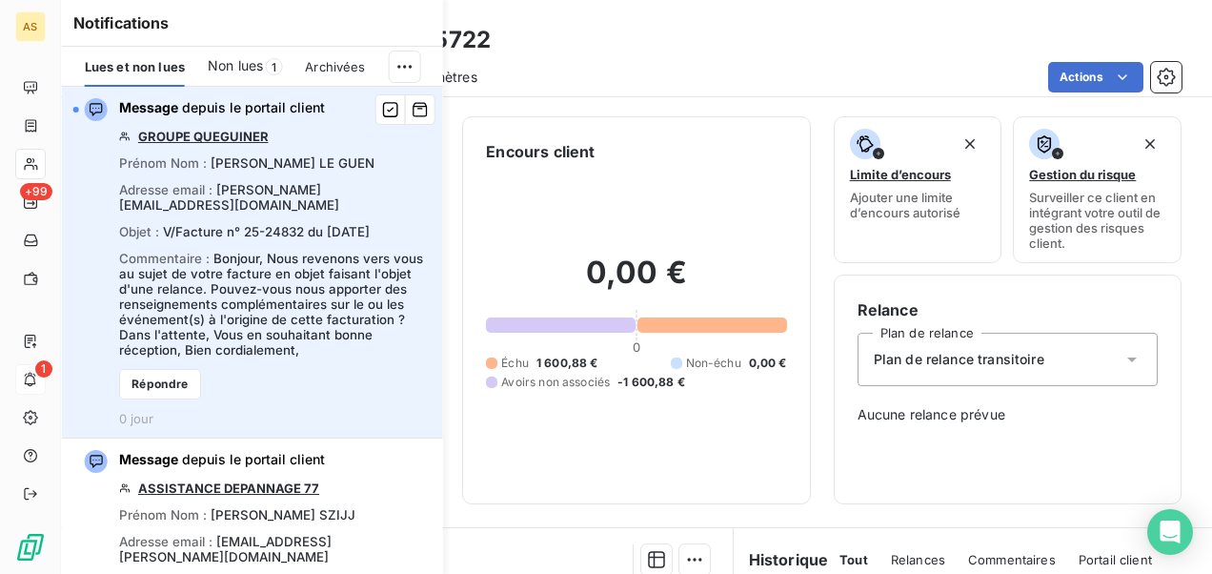
click at [199, 137] on link "GROUPE QUEGUINER" at bounding box center [203, 136] width 131 height 15
